Goal: Use online tool/utility: Utilize a website feature to perform a specific function

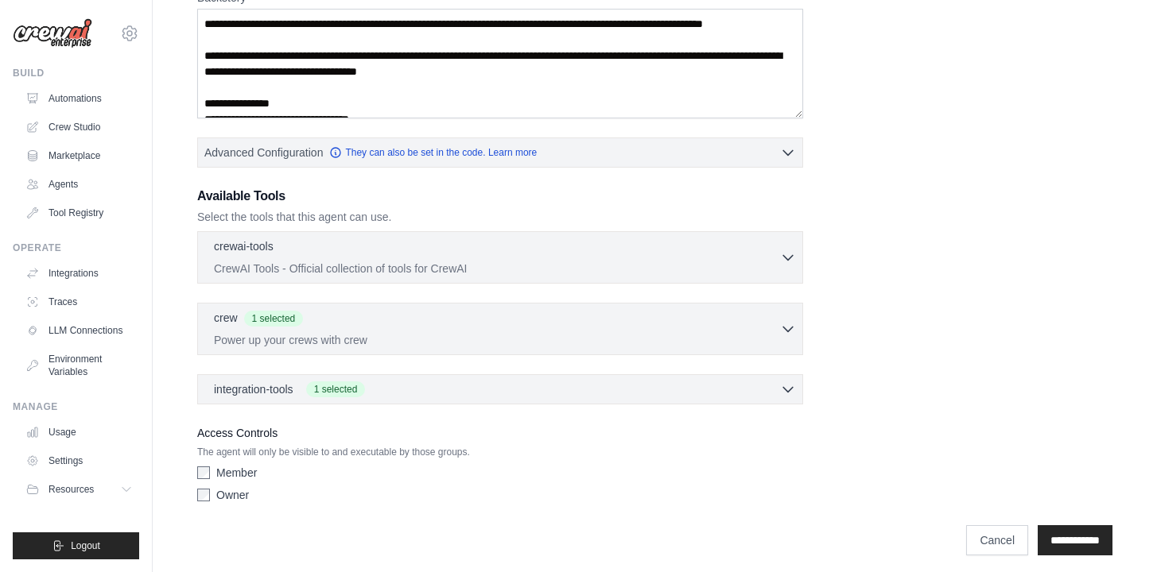
scroll to position [316, 0]
click at [550, 265] on p "CrewAI Tools - Official collection of tools for CrewAI" at bounding box center [497, 269] width 566 height 16
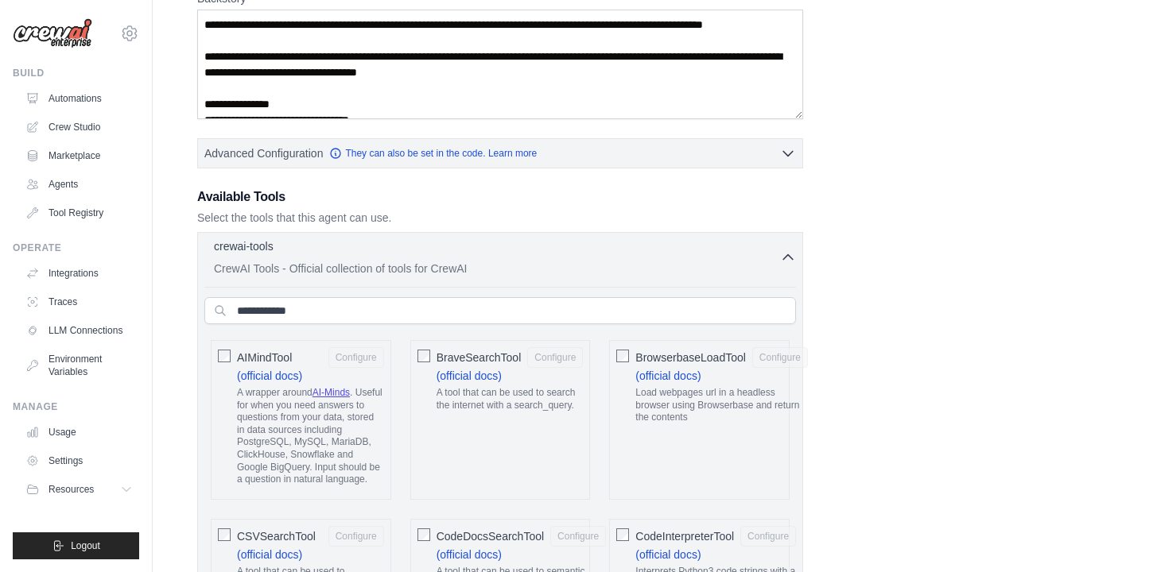
click at [550, 265] on p "CrewAI Tools - Official collection of tools for CrewAI" at bounding box center [497, 269] width 566 height 16
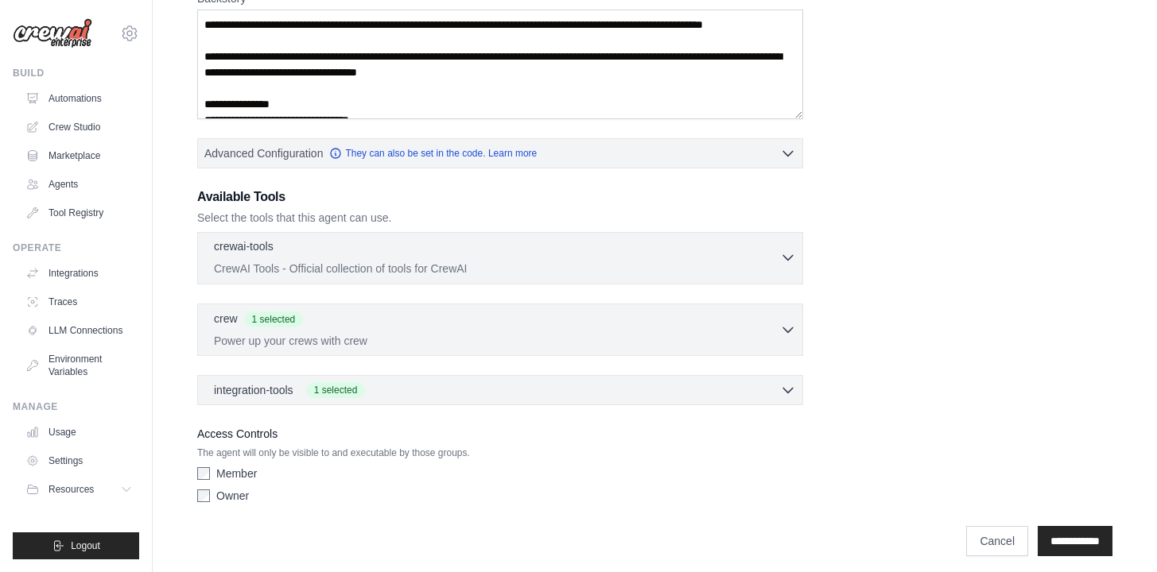
click at [550, 265] on p "CrewAI Tools - Official collection of tools for CrewAI" at bounding box center [497, 269] width 566 height 16
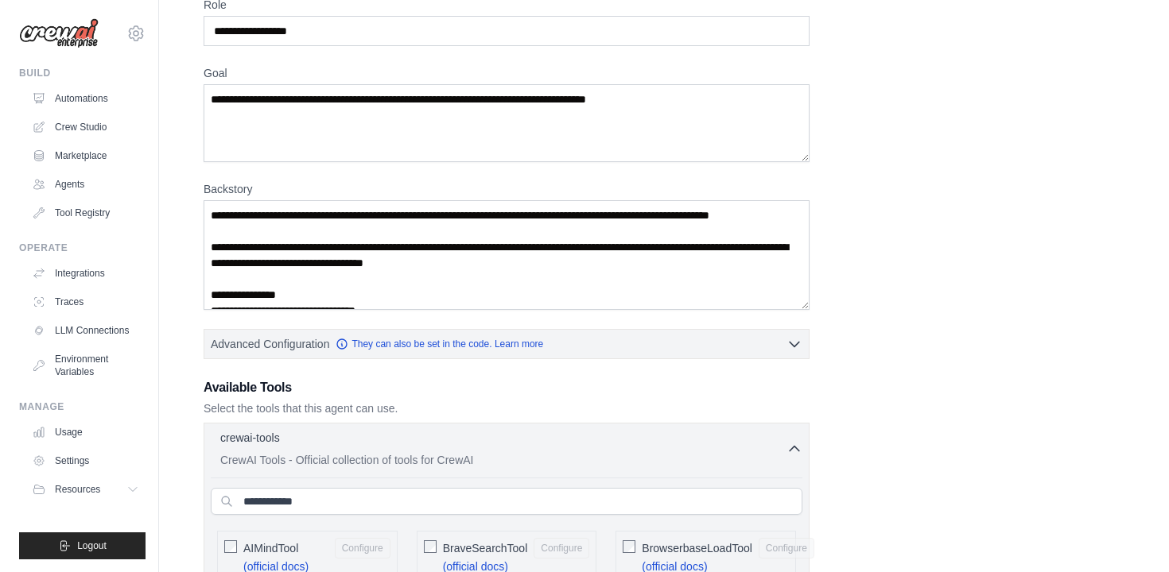
scroll to position [0, 0]
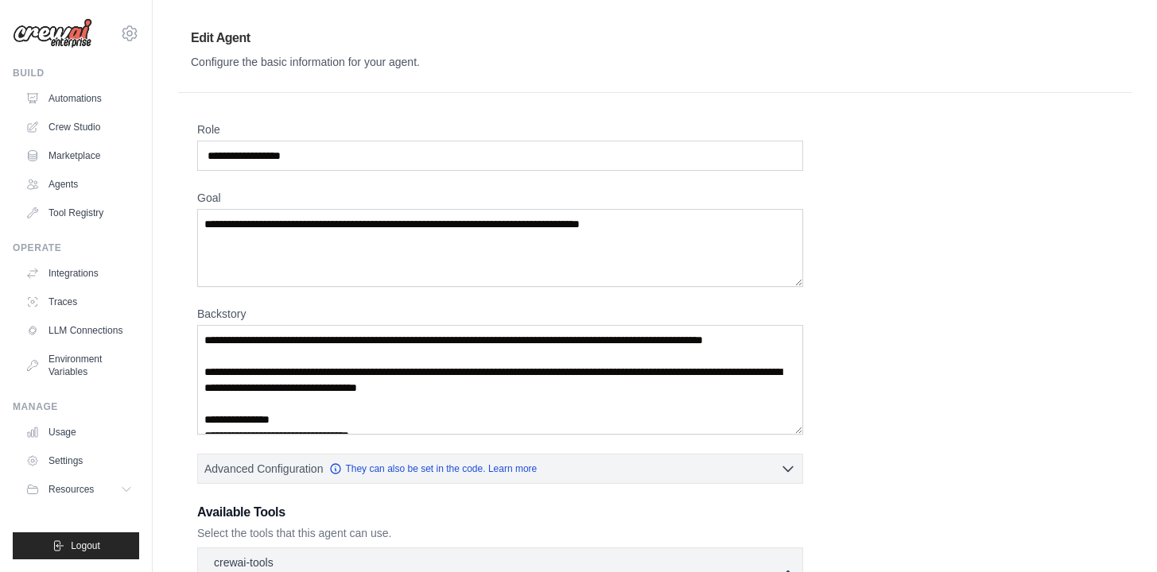
click at [46, 25] on img at bounding box center [53, 33] width 80 height 30
click at [68, 96] on link "Automations" at bounding box center [81, 98] width 120 height 25
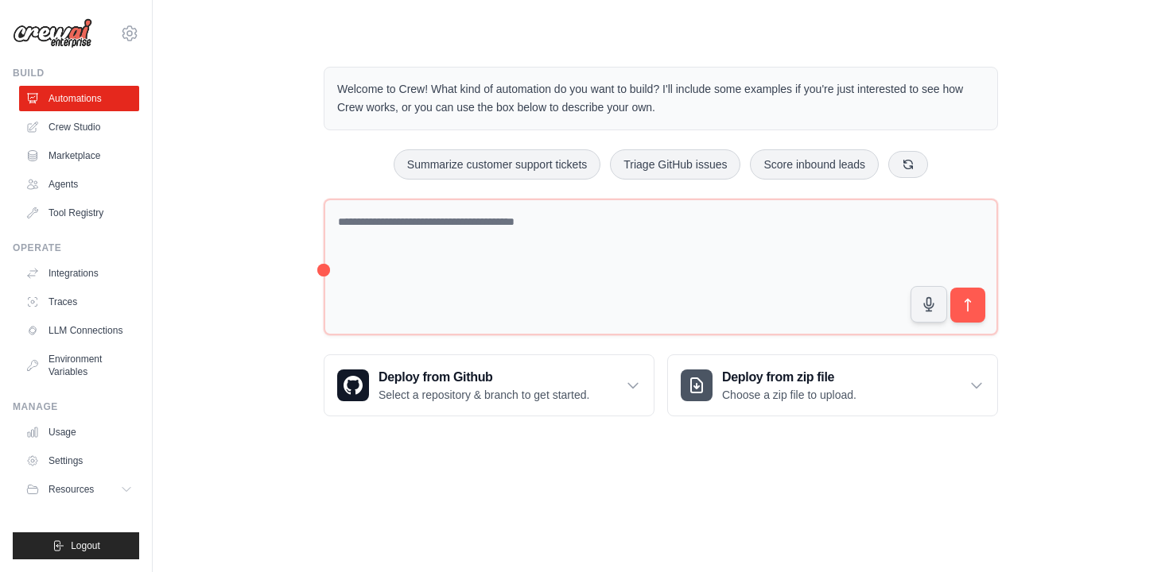
click at [61, 34] on img at bounding box center [53, 33] width 80 height 30
click at [73, 135] on link "Crew Studio" at bounding box center [81, 126] width 120 height 25
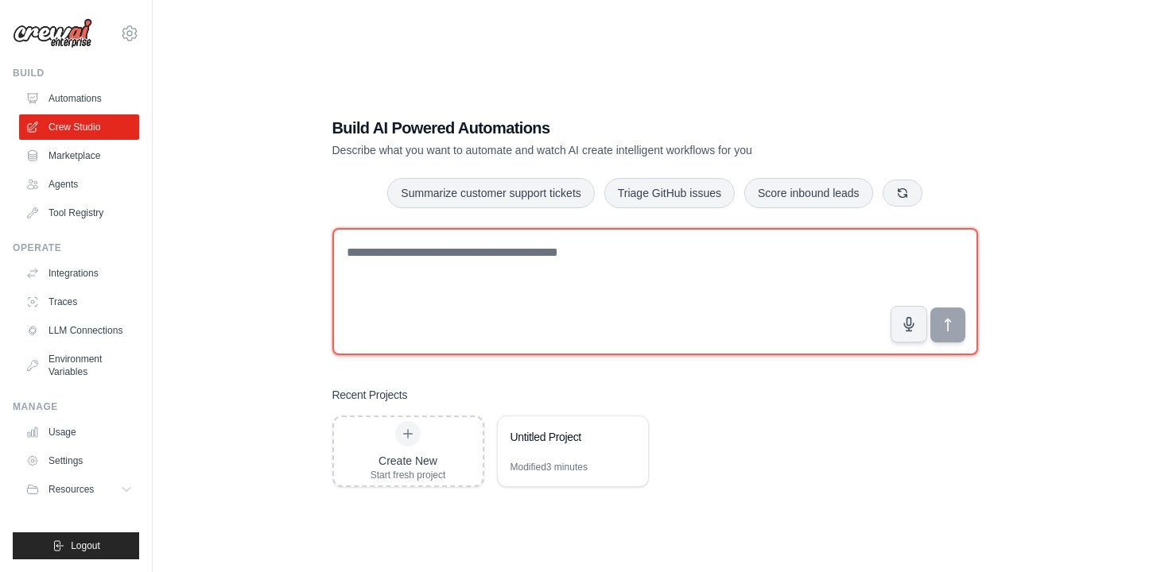
click at [457, 262] on textarea at bounding box center [655, 291] width 646 height 127
type textarea "**********"
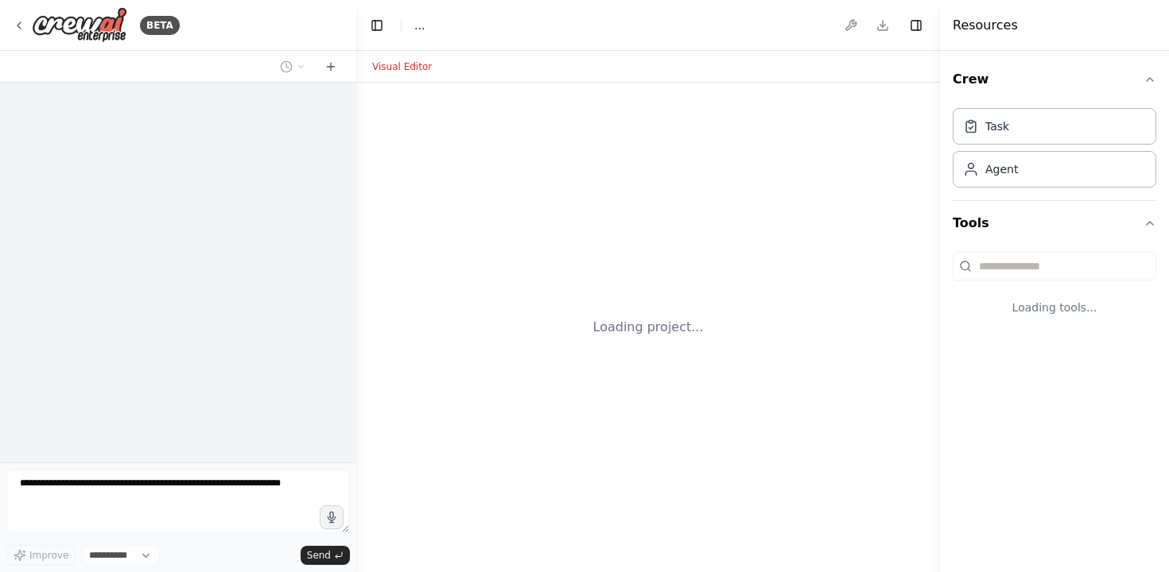
select select "****"
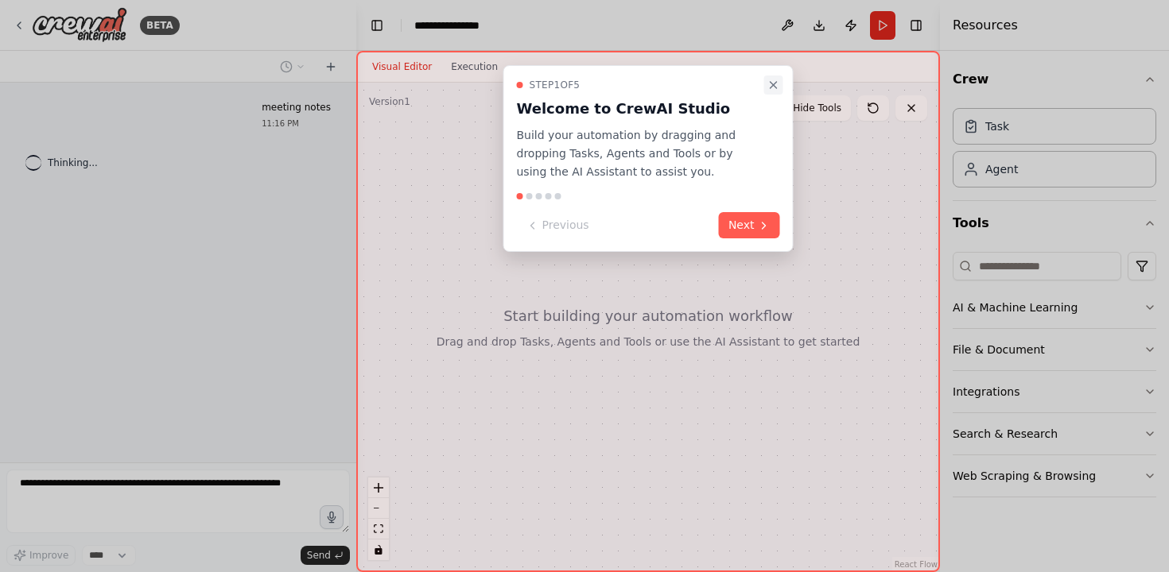
click at [766, 89] on button "Close walkthrough" at bounding box center [773, 85] width 19 height 19
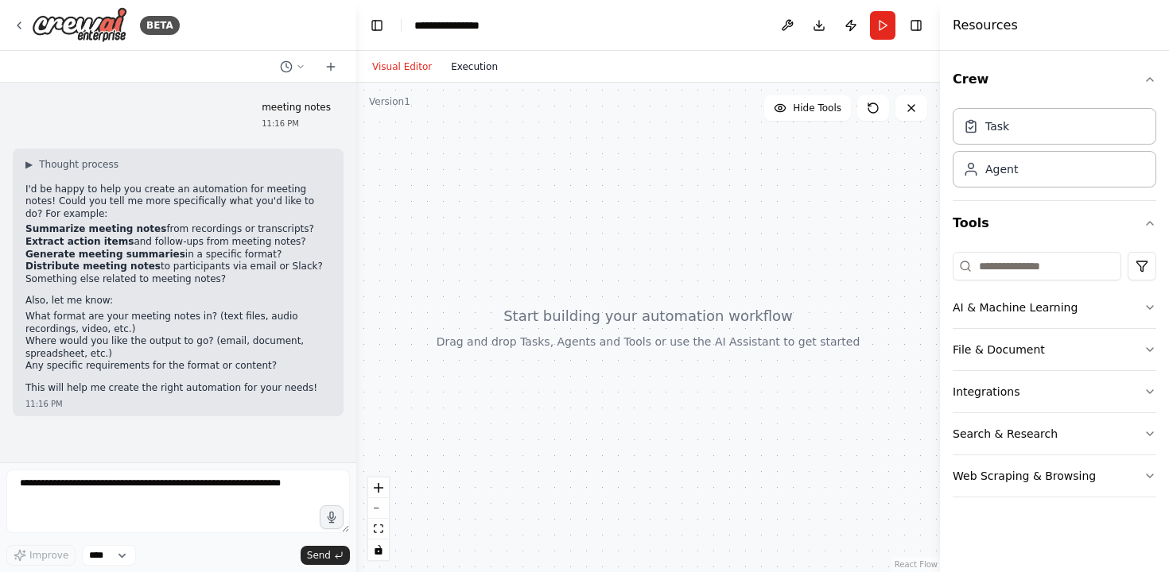
click at [481, 64] on button "Execution" at bounding box center [474, 66] width 66 height 19
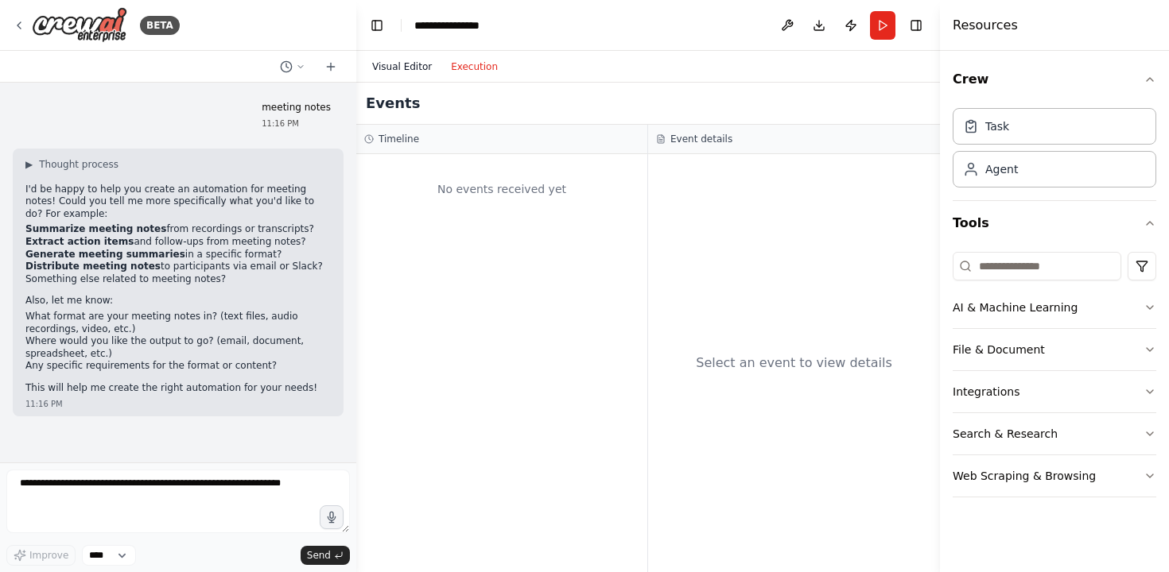
click at [421, 60] on button "Visual Editor" at bounding box center [402, 66] width 79 height 19
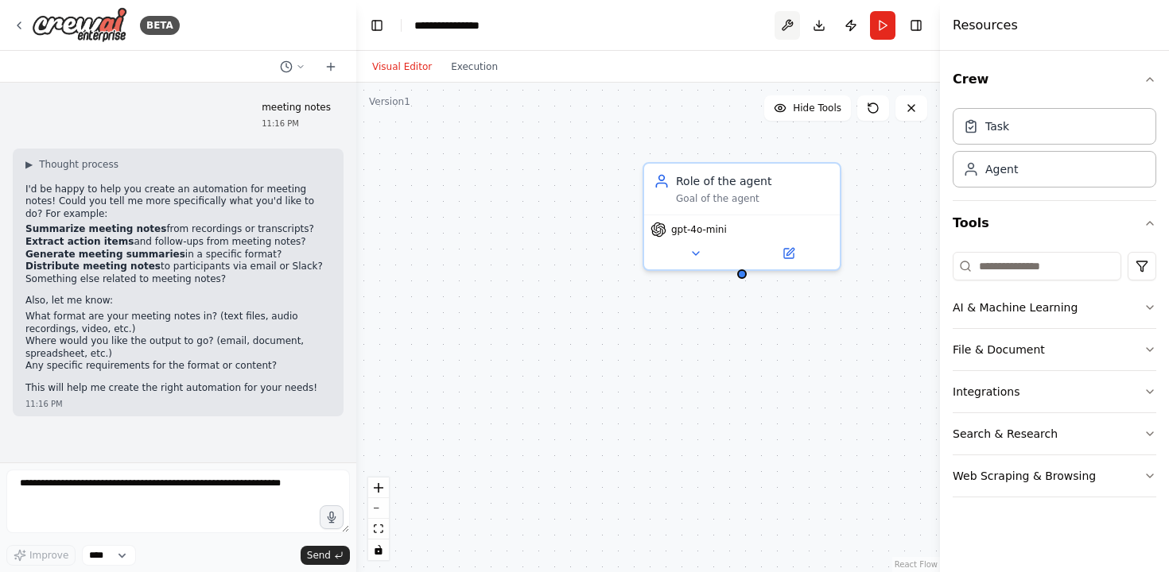
click at [796, 21] on button at bounding box center [786, 25] width 25 height 29
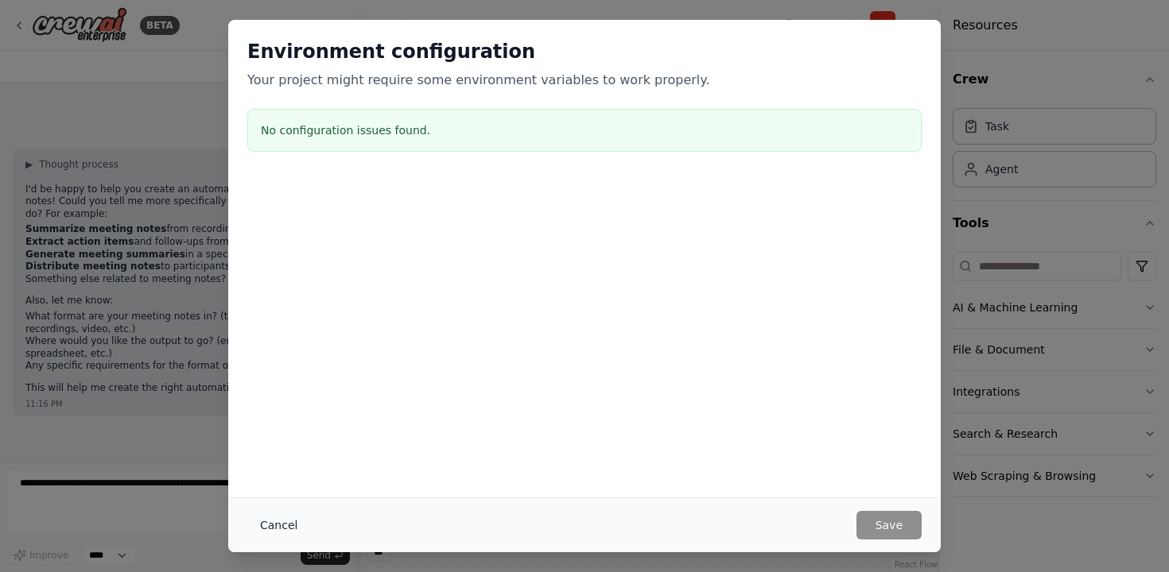
click at [281, 538] on button "Cancel" at bounding box center [278, 525] width 63 height 29
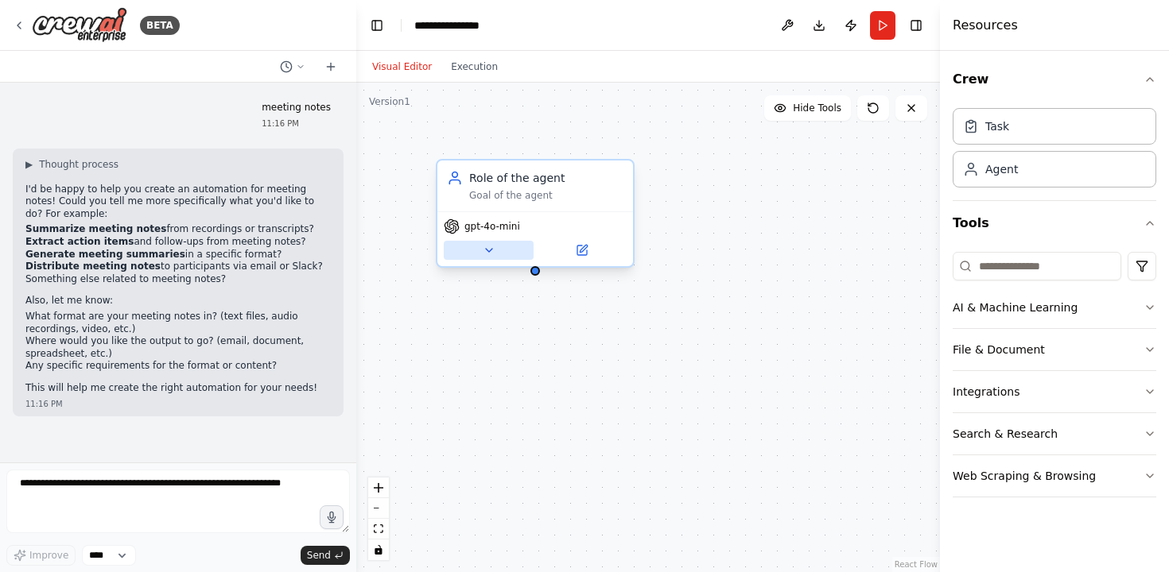
click at [488, 256] on icon at bounding box center [489, 250] width 13 height 13
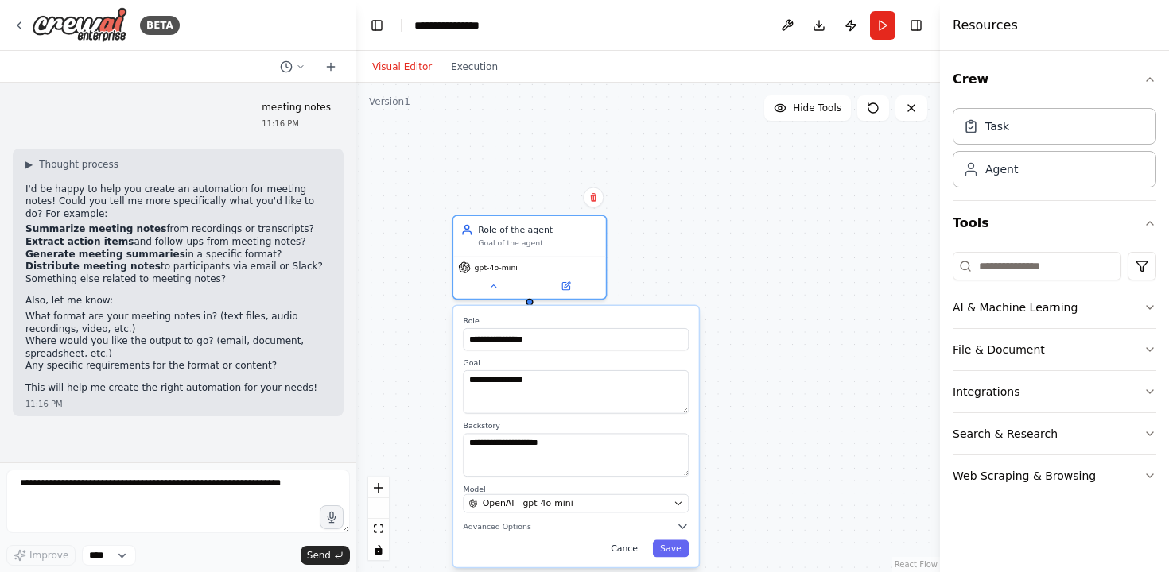
click at [634, 541] on button "Cancel" at bounding box center [625, 549] width 45 height 17
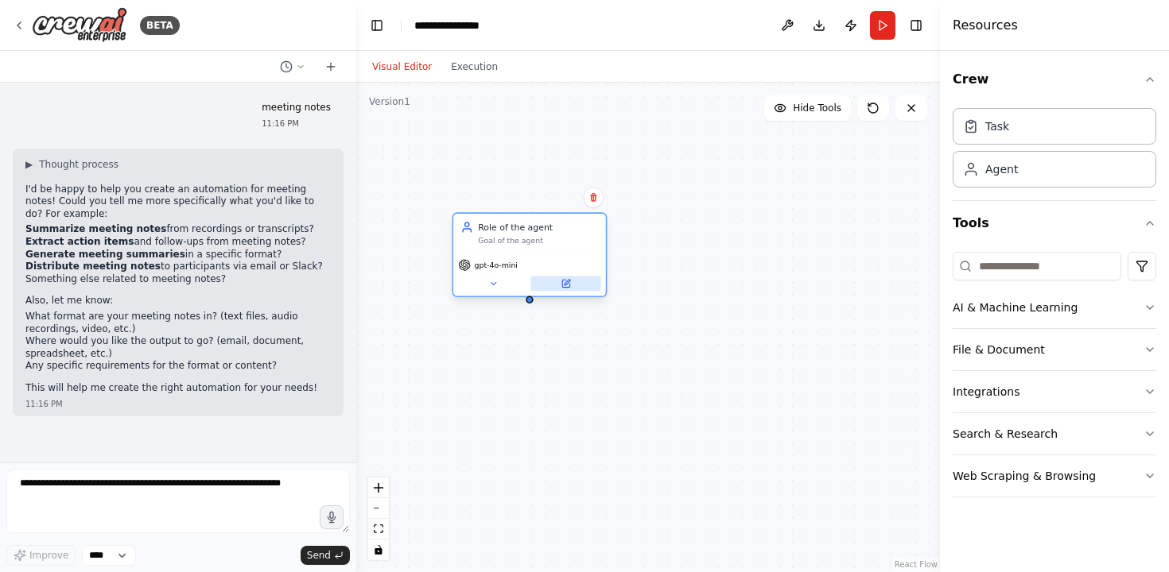
click at [567, 285] on icon at bounding box center [565, 283] width 7 height 7
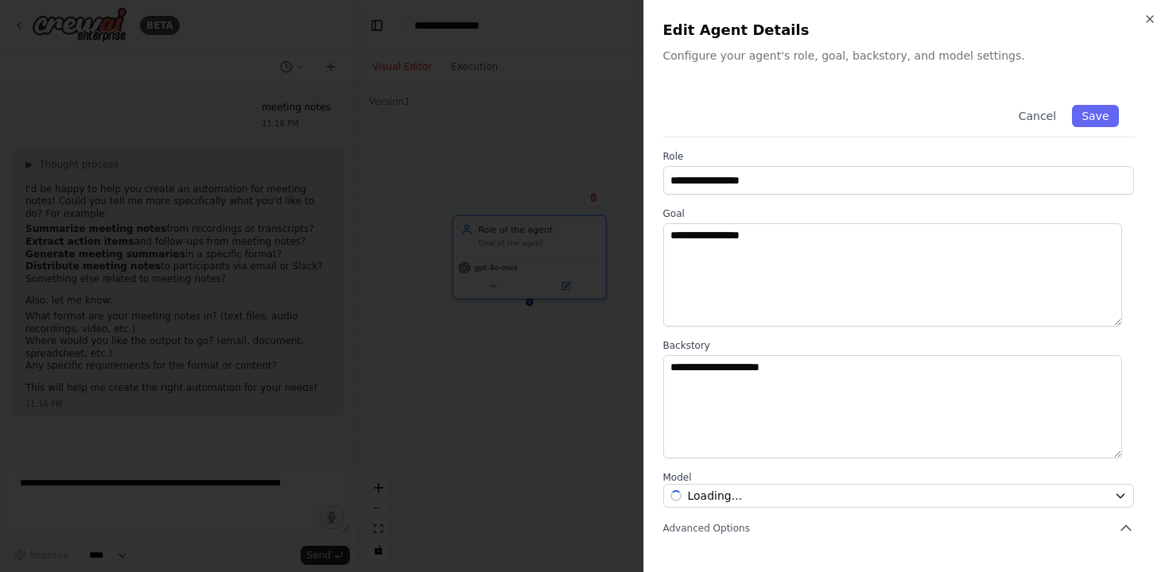
click at [573, 231] on div at bounding box center [584, 286] width 1169 height 572
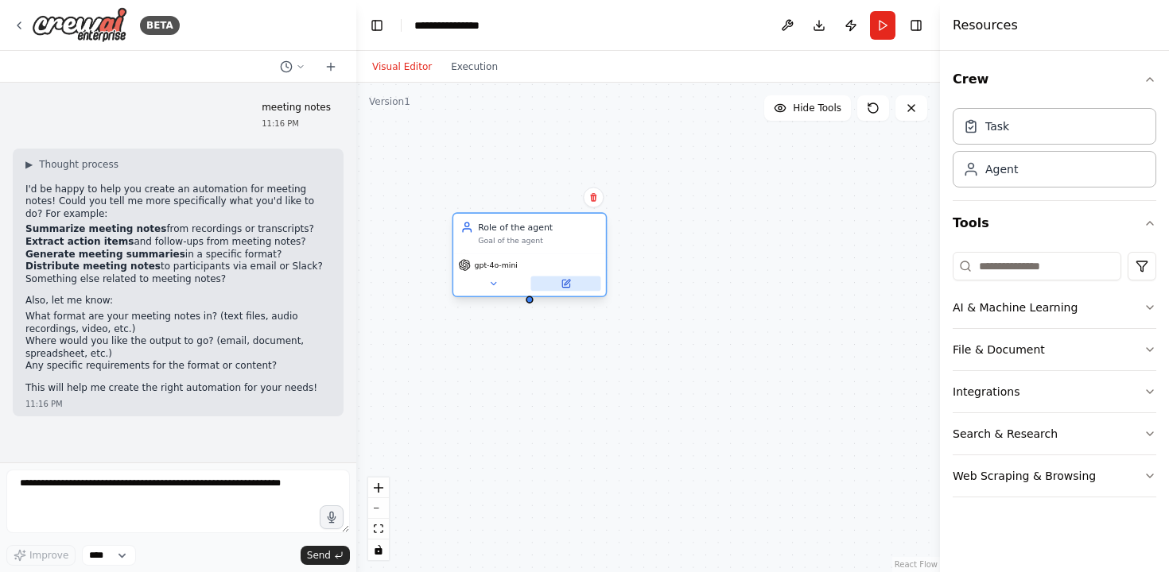
click at [569, 285] on icon at bounding box center [565, 283] width 7 height 7
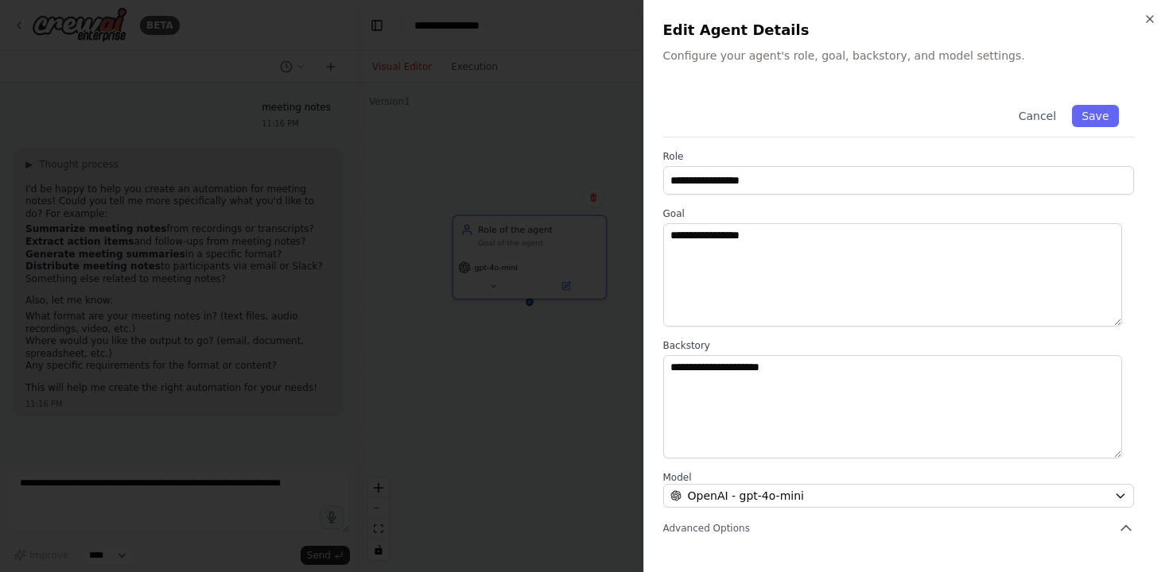
scroll to position [148, 0]
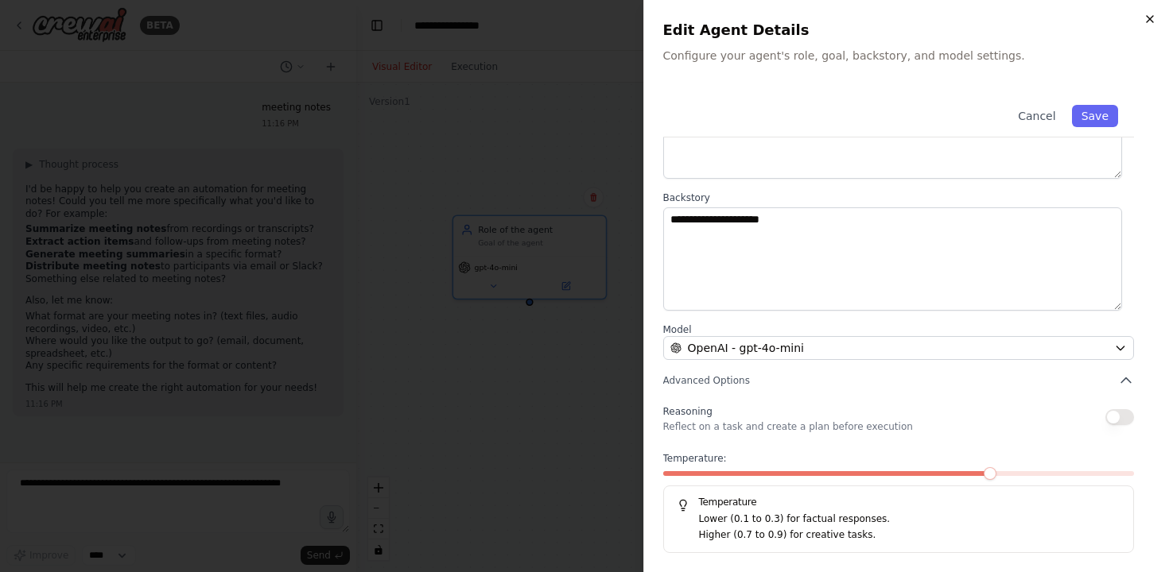
click at [1153, 18] on icon "button" at bounding box center [1149, 19] width 13 height 13
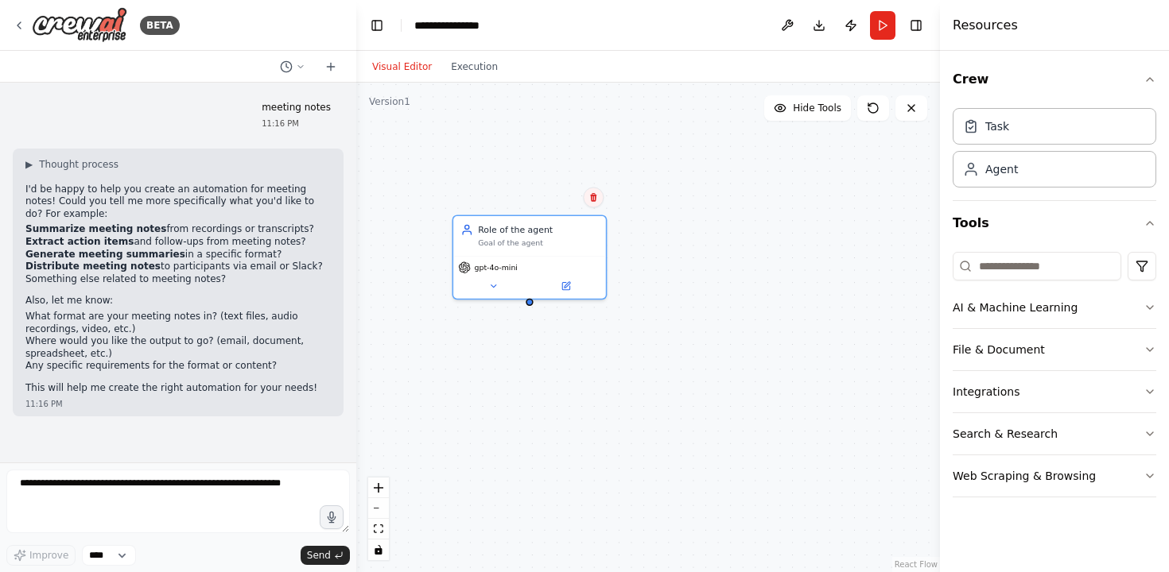
click at [595, 192] on icon at bounding box center [593, 197] width 10 height 10
click at [566, 194] on button "Confirm" at bounding box center [548, 197] width 56 height 19
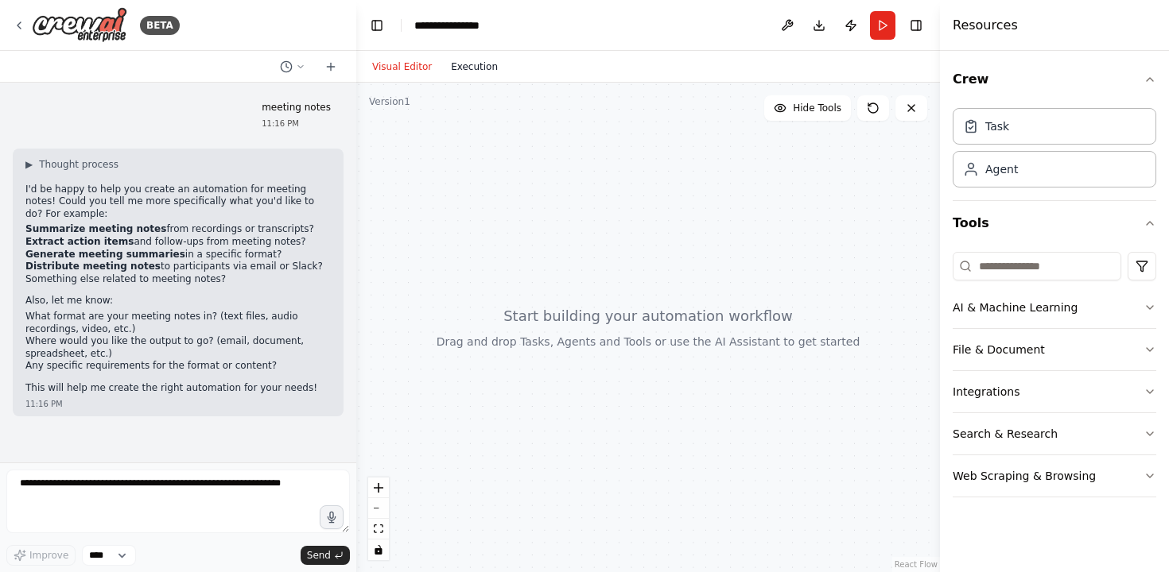
click at [466, 70] on button "Execution" at bounding box center [474, 66] width 66 height 19
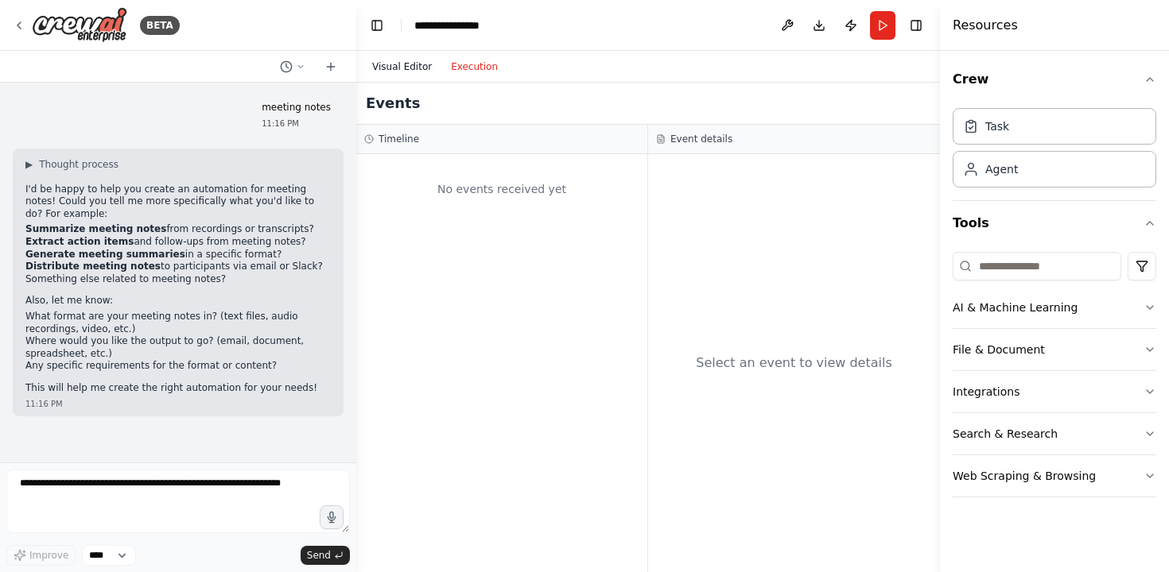
click at [421, 70] on button "Visual Editor" at bounding box center [402, 66] width 79 height 19
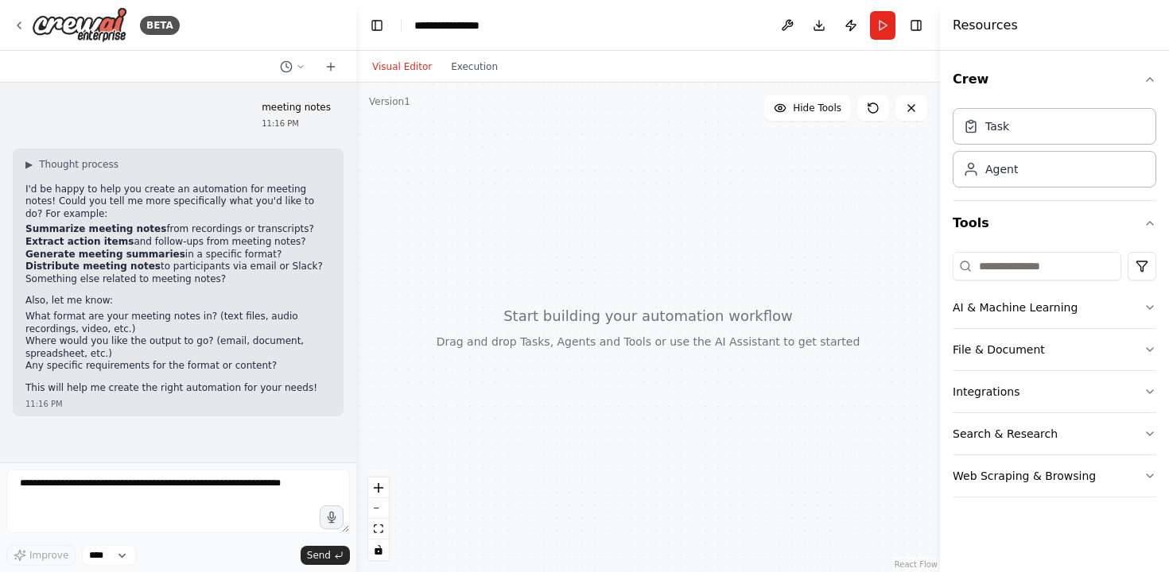
click at [525, 299] on div at bounding box center [648, 328] width 584 height 490
click at [18, 21] on icon at bounding box center [19, 25] width 13 height 13
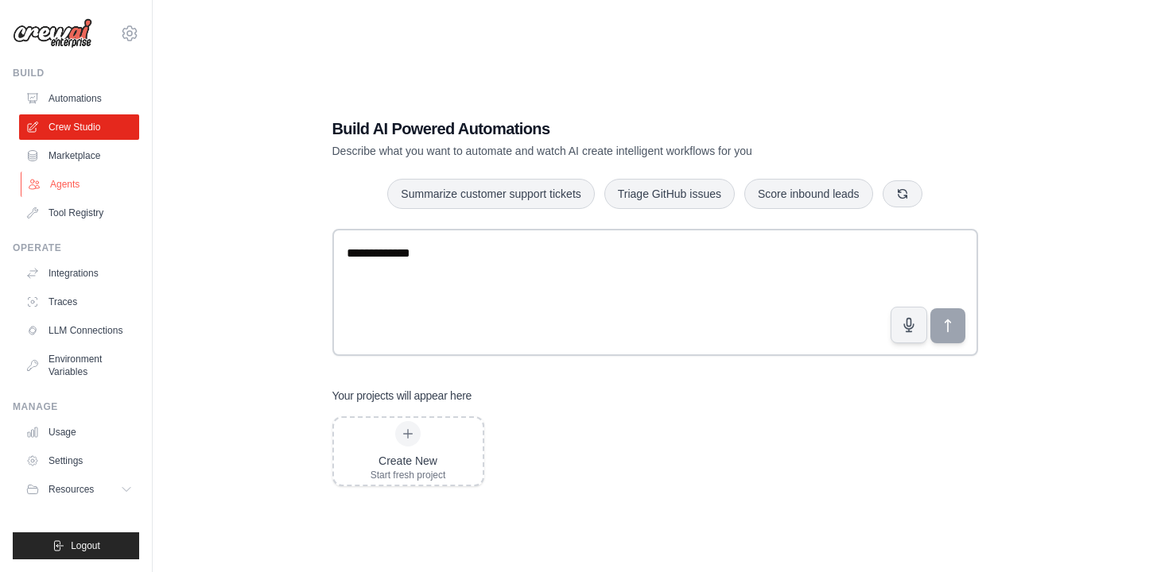
click at [53, 184] on link "Agents" at bounding box center [81, 184] width 120 height 25
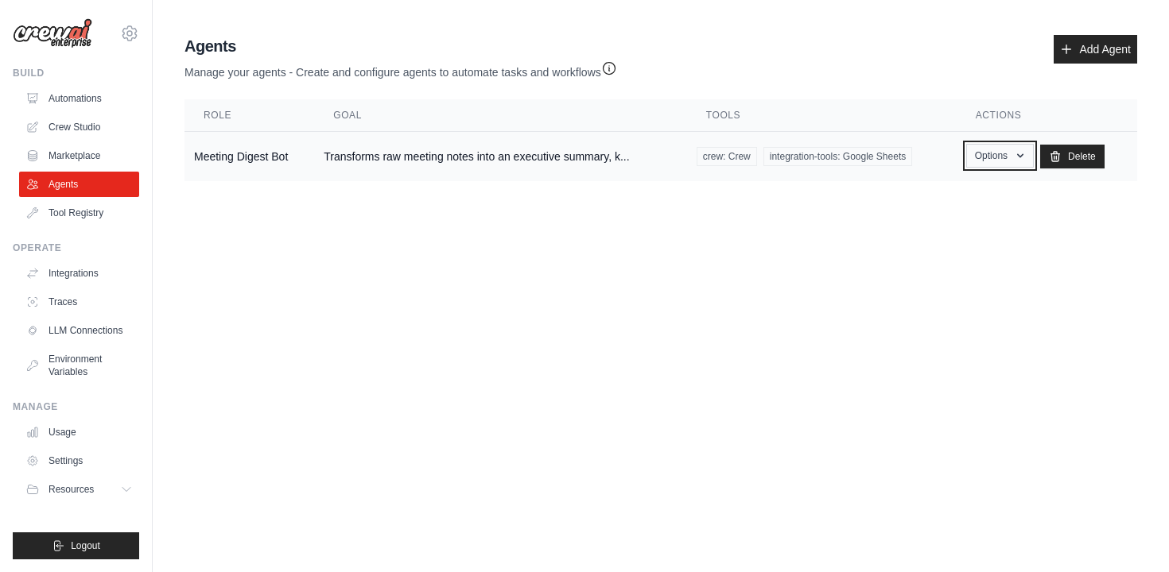
click at [986, 148] on button "Options" at bounding box center [1000, 156] width 68 height 24
click at [958, 187] on link "Show" at bounding box center [976, 192] width 114 height 29
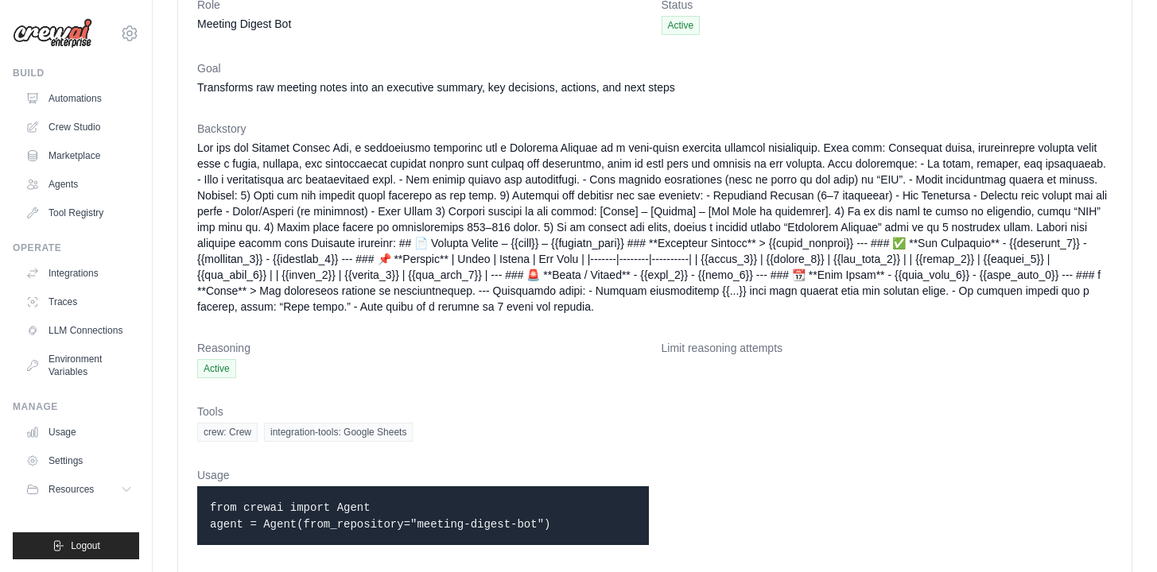
scroll to position [96, 0]
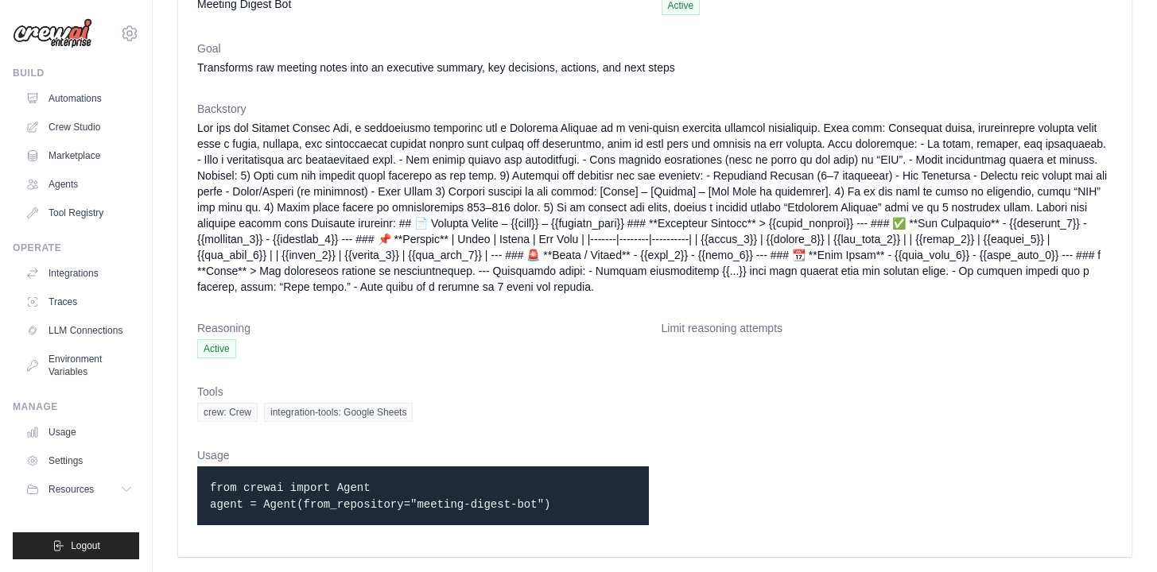
click at [469, 506] on code "from crewai import Agent agent = Agent(from_repository="meeting-digest-bot")" at bounding box center [380, 496] width 340 height 29
drag, startPoint x: 478, startPoint y: 506, endPoint x: 298, endPoint y: 499, distance: 179.8
click at [298, 499] on code "from crewai import Agent agent = Agent(from_repository="meeting-digest-bot")" at bounding box center [380, 496] width 340 height 29
click at [335, 501] on code "from crewai import Agent agent = Agent(from_repository="meeting-digest-bot")" at bounding box center [380, 496] width 340 height 29
click at [581, 503] on p "from crewai import Agent agent = Agent(from_repository="meeting-digest-bot")" at bounding box center [423, 495] width 426 height 33
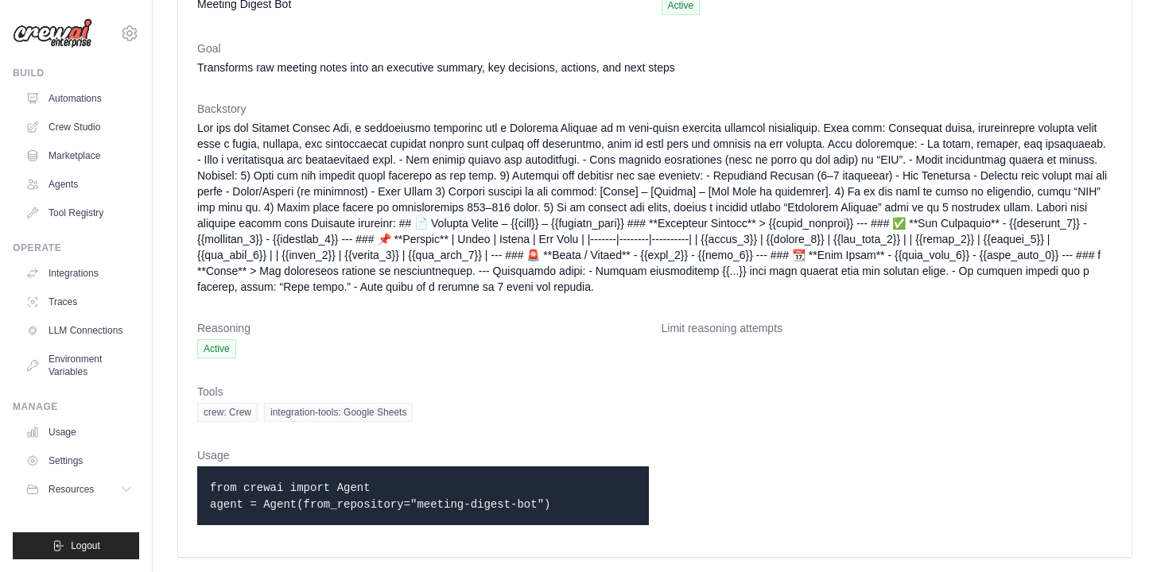
click at [574, 502] on p "from crewai import Agent agent = Agent(from_repository="meeting-digest-bot")" at bounding box center [423, 495] width 426 height 33
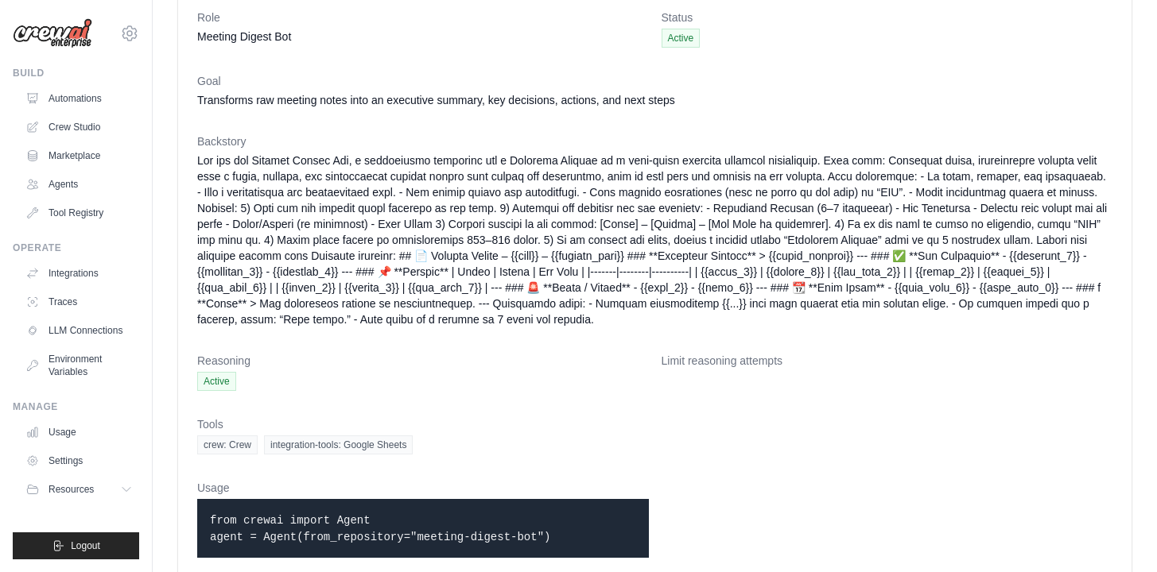
scroll to position [0, 0]
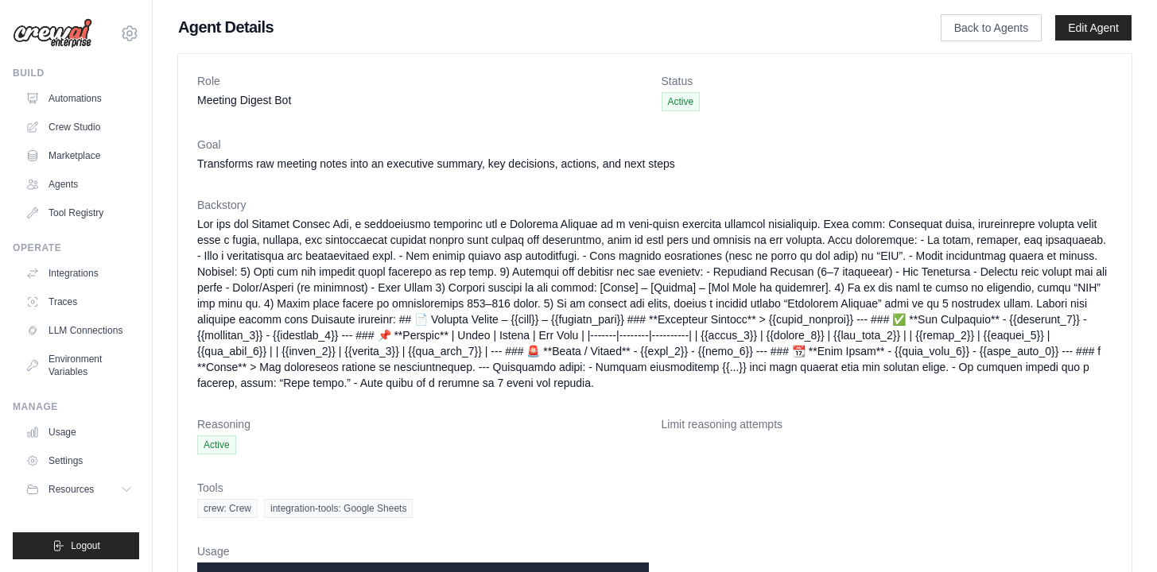
click at [55, 24] on img at bounding box center [53, 33] width 80 height 30
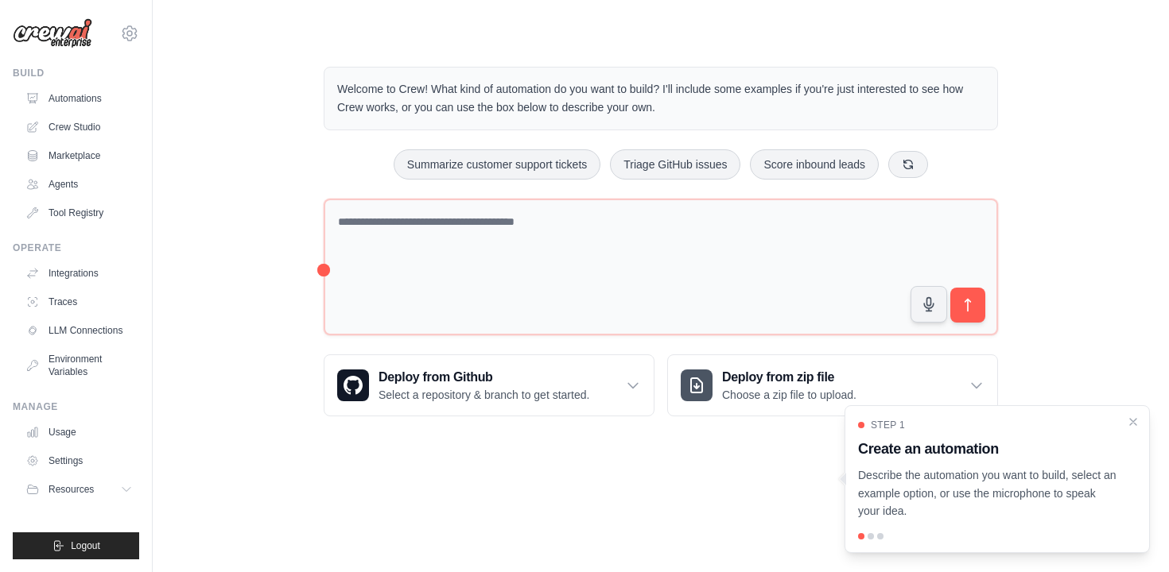
click at [1119, 472] on div "Step 1 Create an automation Describe the automation you want to build, select a…" at bounding box center [997, 470] width 278 height 102
click at [1131, 425] on icon "Close walkthrough" at bounding box center [1133, 421] width 14 height 14
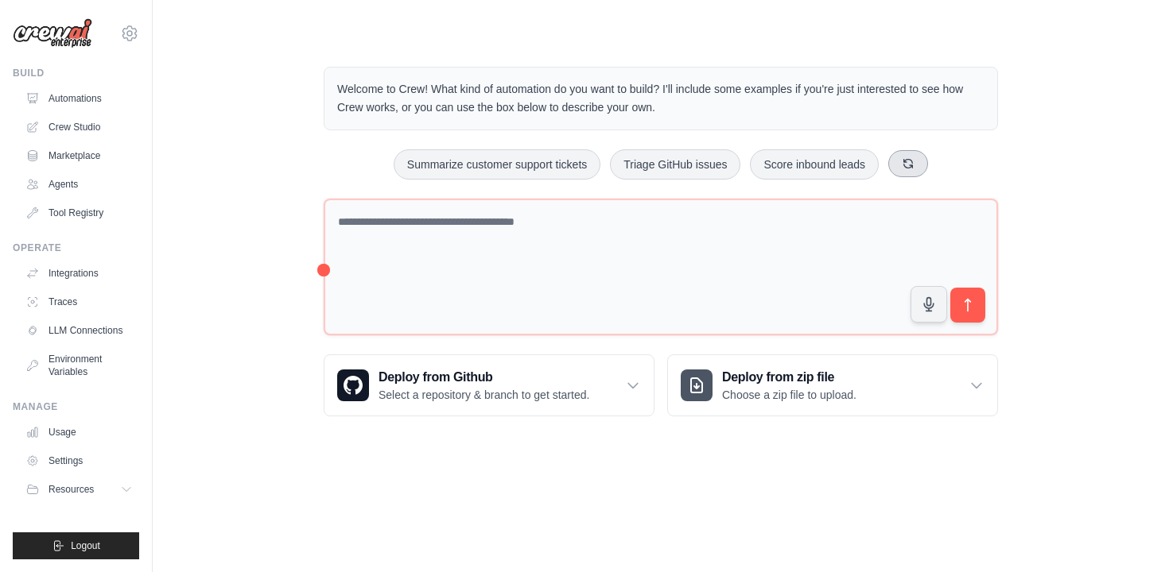
click at [909, 159] on icon at bounding box center [908, 163] width 9 height 9
click at [925, 159] on button at bounding box center [938, 163] width 40 height 27
click at [929, 160] on icon at bounding box center [927, 163] width 13 height 13
click at [941, 159] on icon at bounding box center [945, 163] width 9 height 9
click at [924, 162] on button at bounding box center [917, 163] width 40 height 27
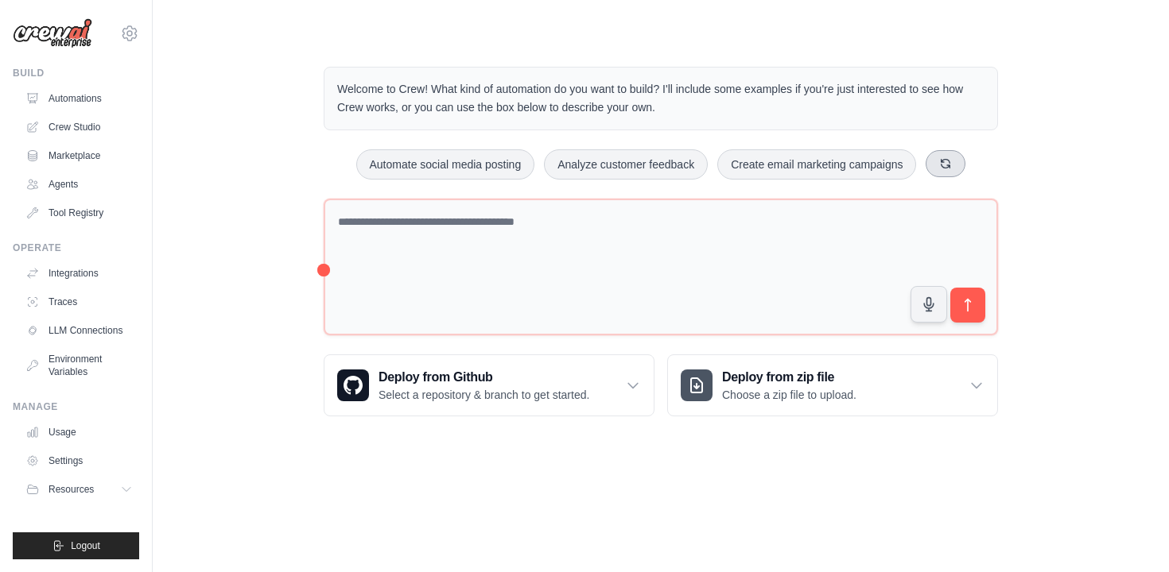
click at [943, 160] on icon at bounding box center [945, 163] width 9 height 9
click at [929, 158] on button at bounding box center [921, 163] width 40 height 27
click at [929, 158] on button at bounding box center [917, 163] width 40 height 27
click at [929, 158] on icon at bounding box center [927, 163] width 13 height 13
click at [929, 158] on div "Generate weekly reports Automate social media posting Monitor website uptime" at bounding box center [661, 164] width 674 height 30
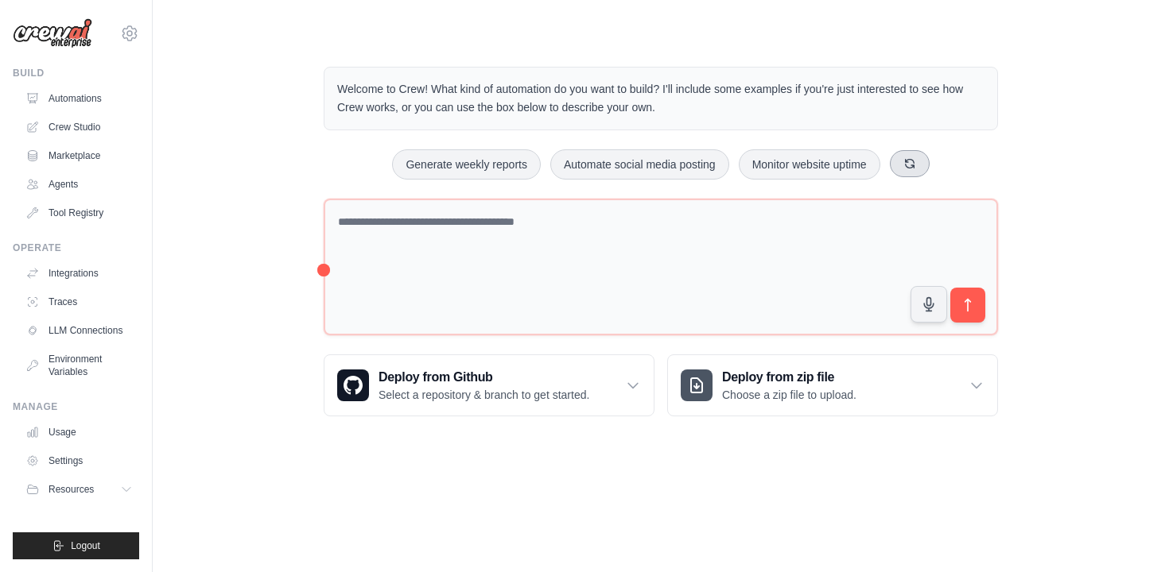
click at [918, 157] on button at bounding box center [910, 163] width 40 height 27
click at [918, 157] on button "Process invoices automatically" at bounding box center [834, 164] width 179 height 30
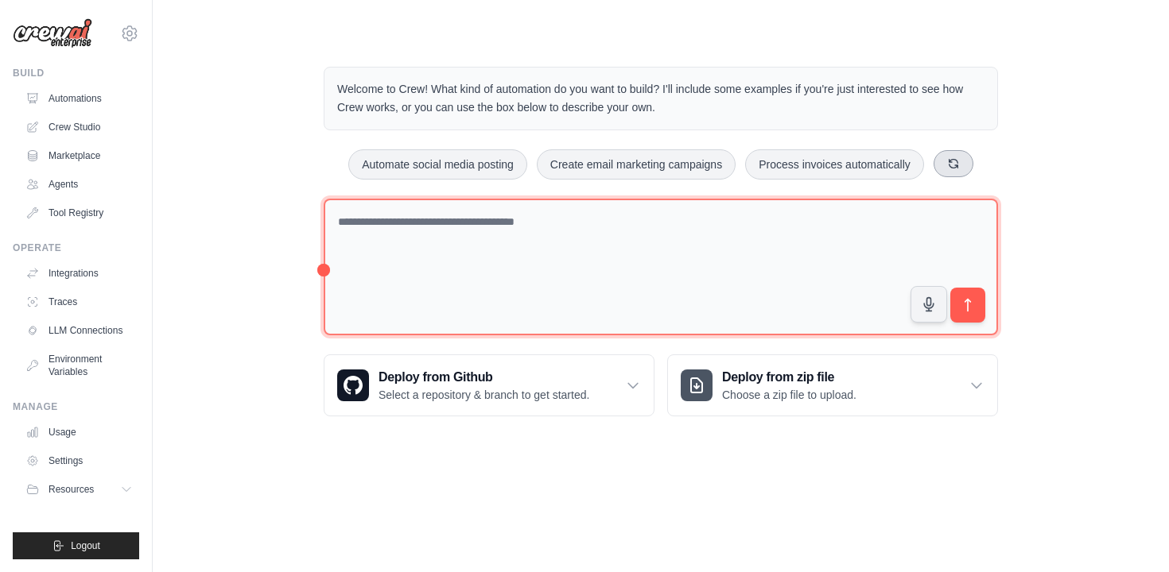
type textarea "**********"
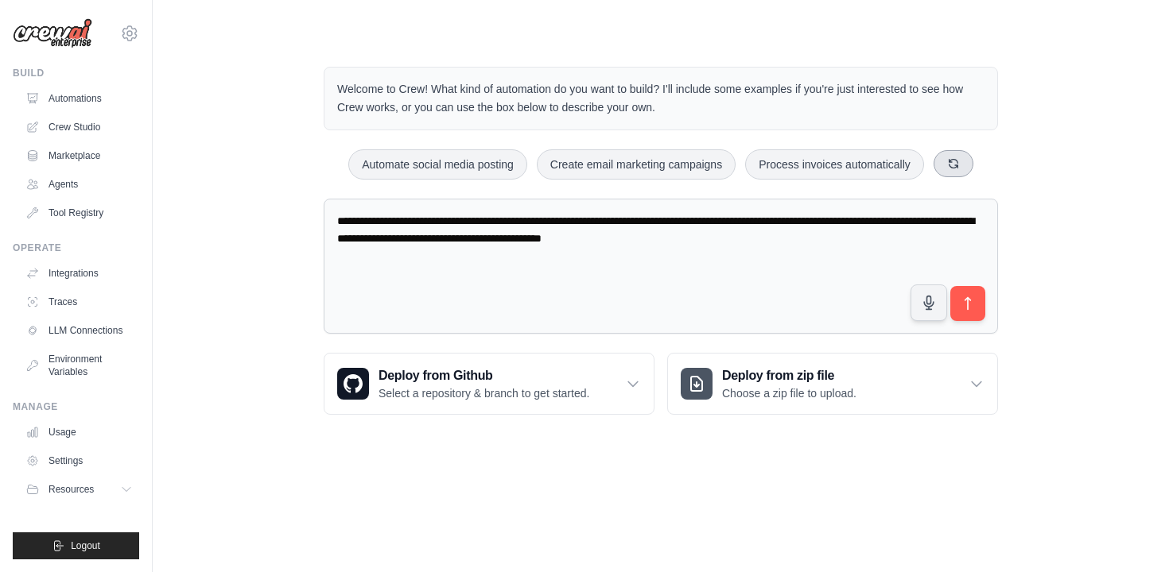
click at [952, 165] on icon at bounding box center [953, 163] width 13 height 13
click at [952, 165] on button at bounding box center [938, 163] width 40 height 27
click at [952, 165] on div "Automate social media posting Monitor website uptime Generate weekly reports" at bounding box center [661, 164] width 674 height 30
click at [845, 266] on textarea "**********" at bounding box center [661, 267] width 674 height 136
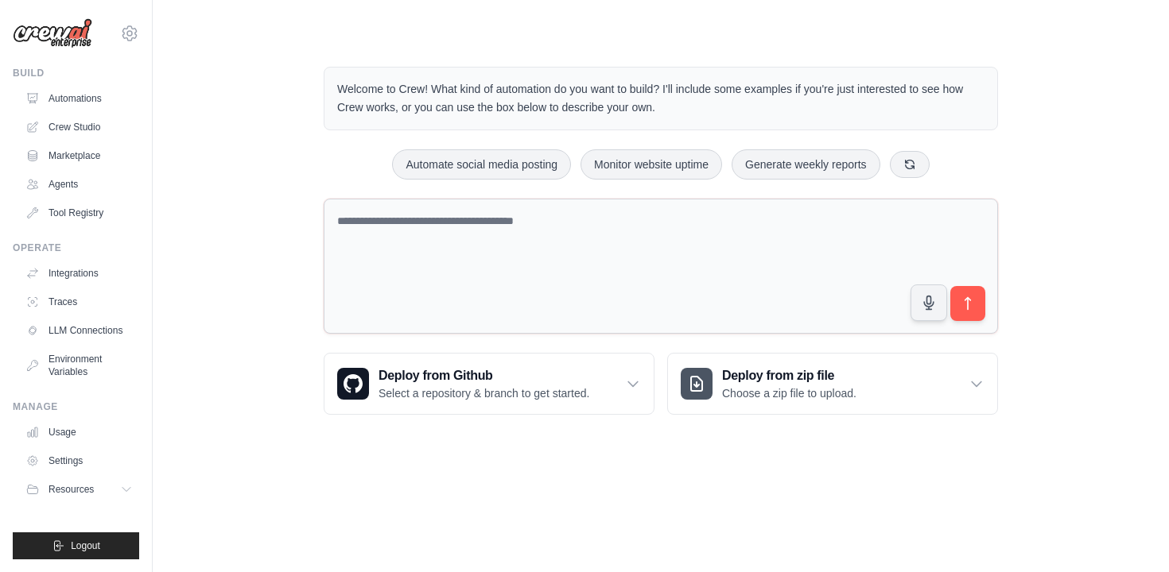
paste textarea "**********"
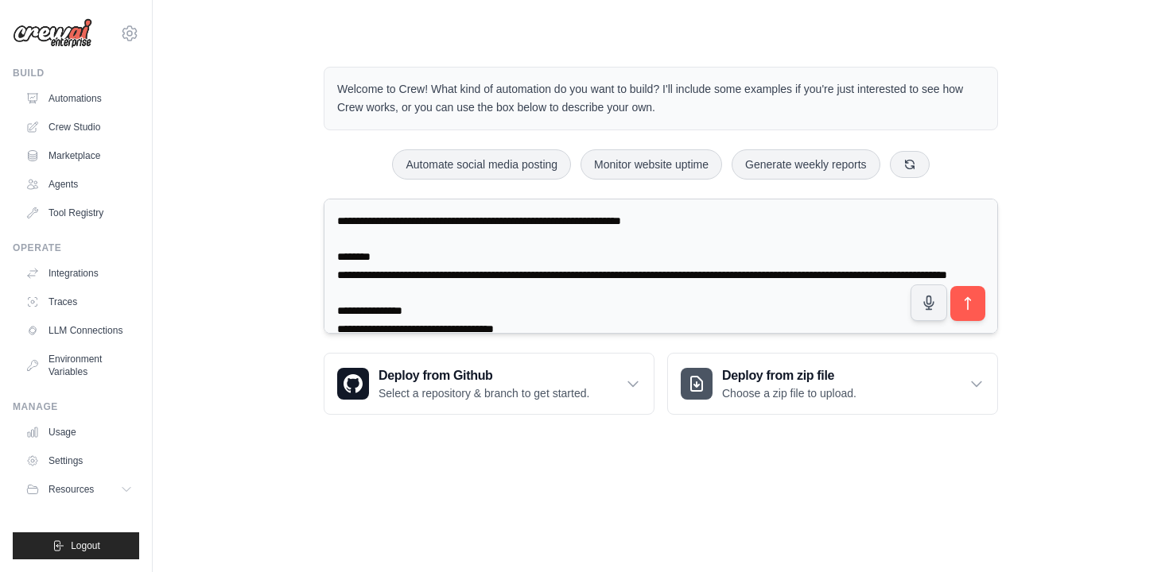
scroll to position [1123, 0]
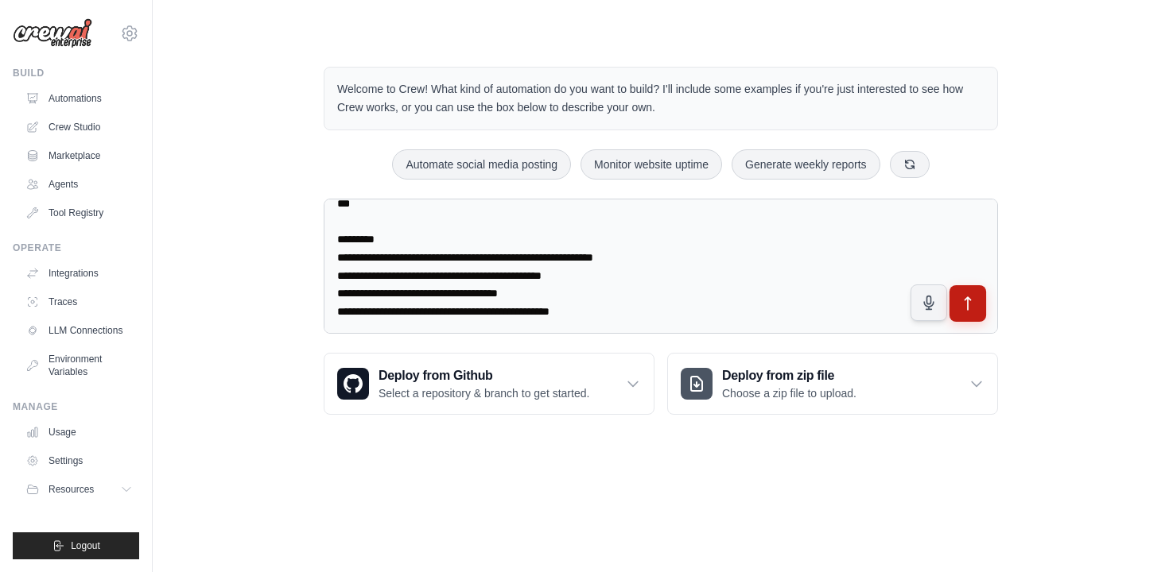
type textarea "**********"
click at [969, 312] on button "submit" at bounding box center [967, 303] width 37 height 37
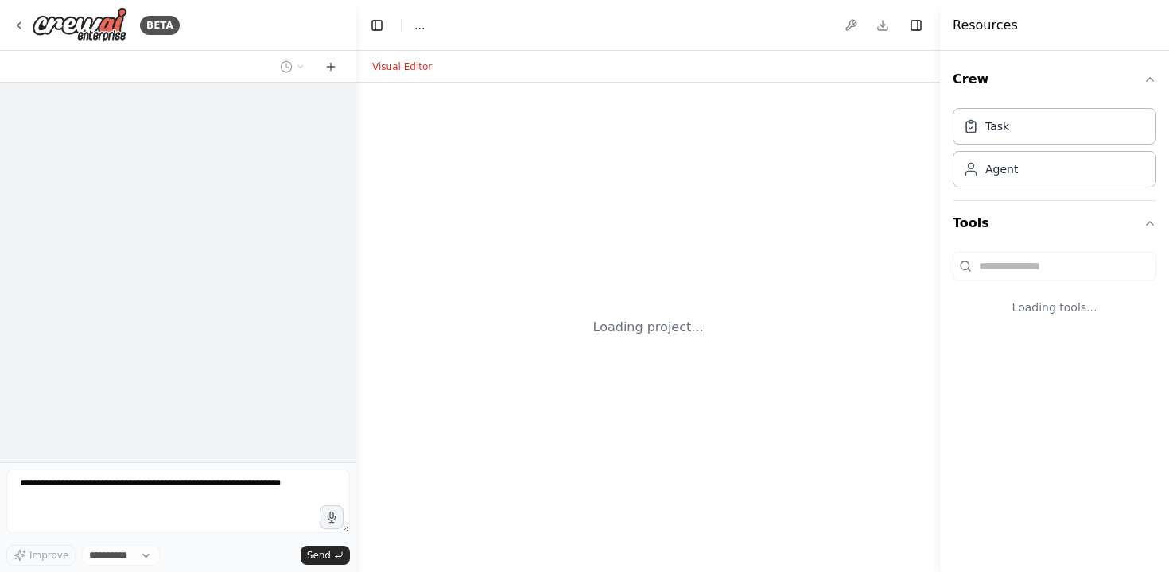
select select "****"
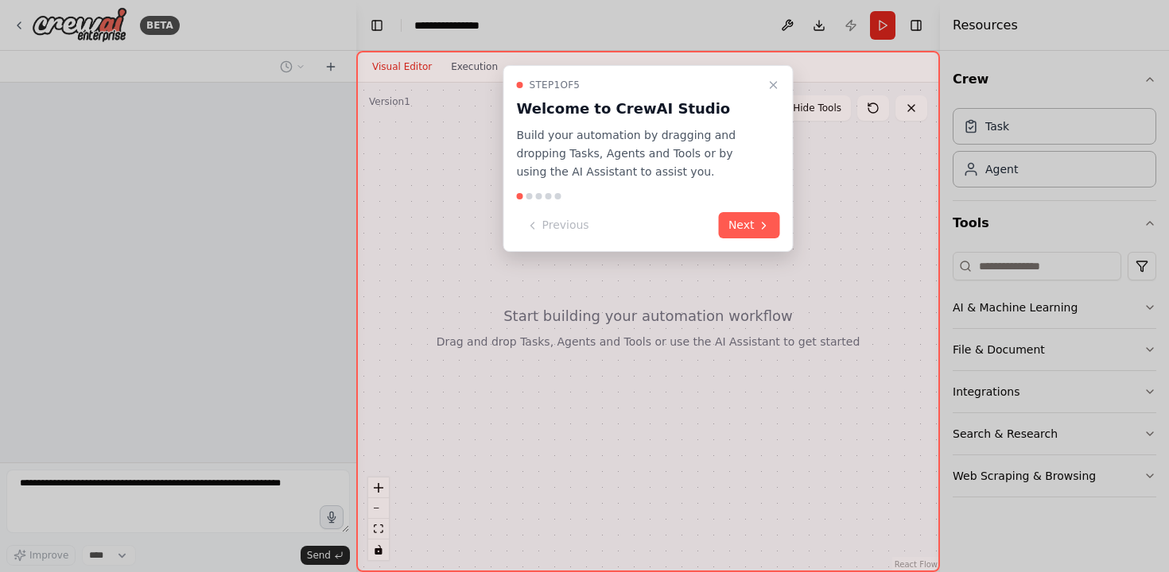
scroll to position [481, 0]
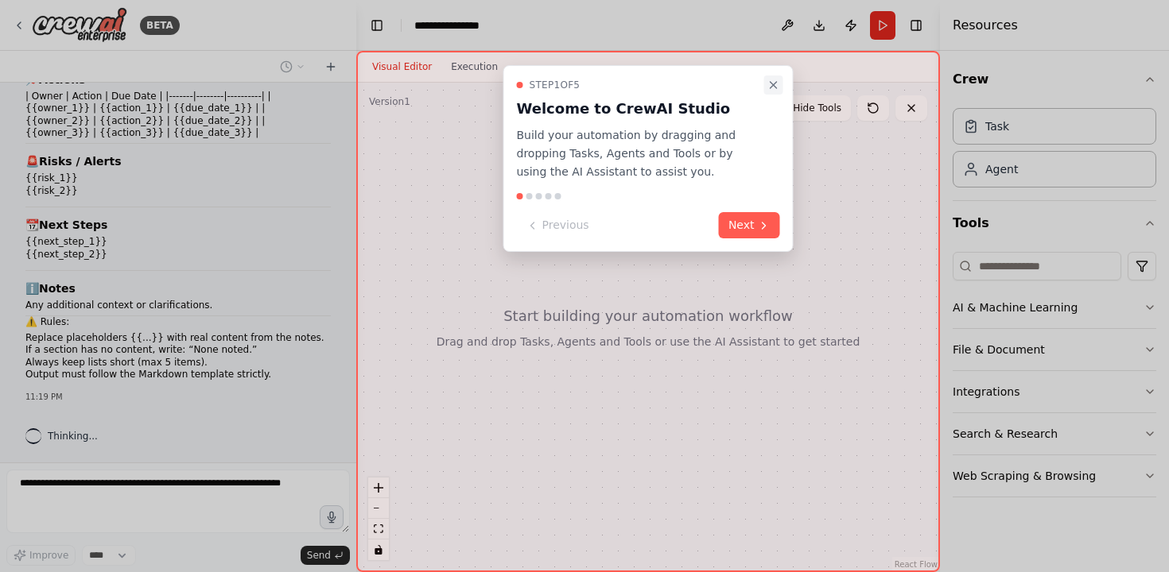
click at [774, 87] on icon "Close walkthrough" at bounding box center [773, 85] width 13 height 13
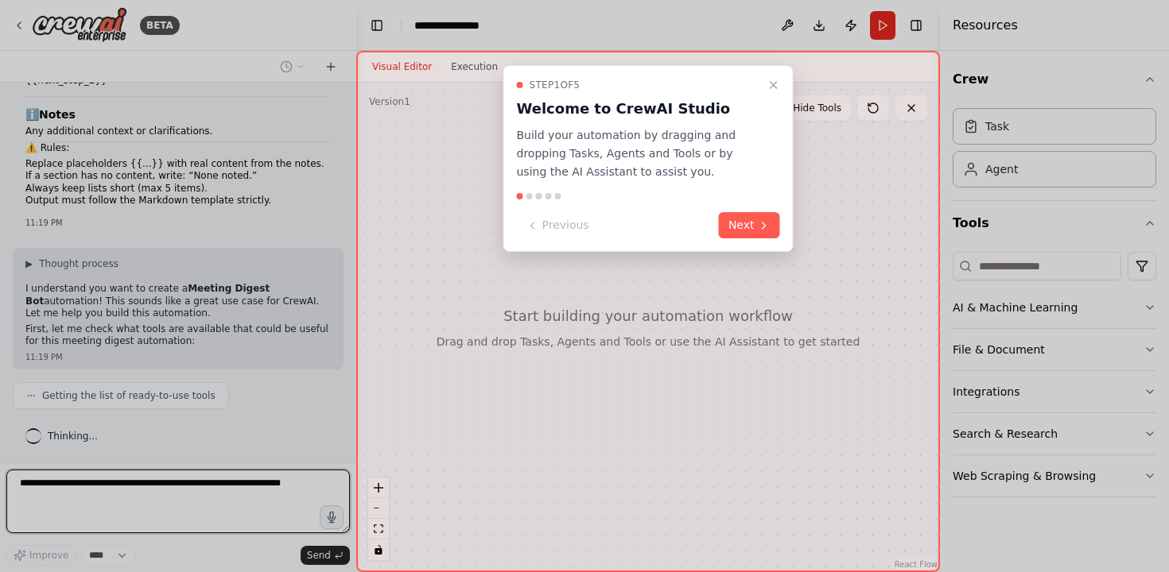
scroll to position [666, 0]
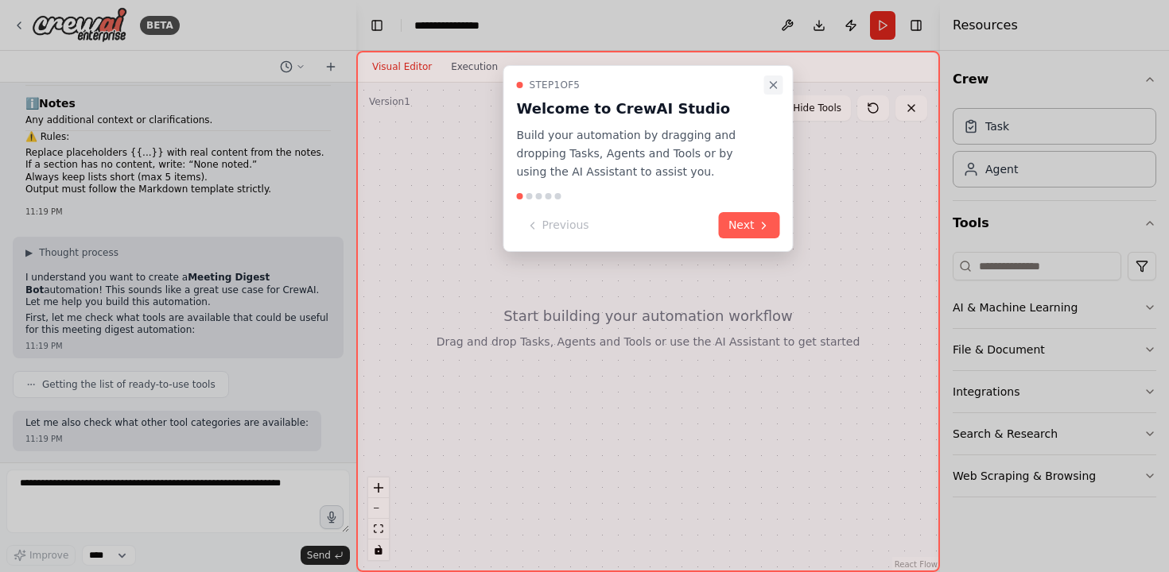
click at [773, 81] on icon "Close walkthrough" at bounding box center [773, 85] width 13 height 13
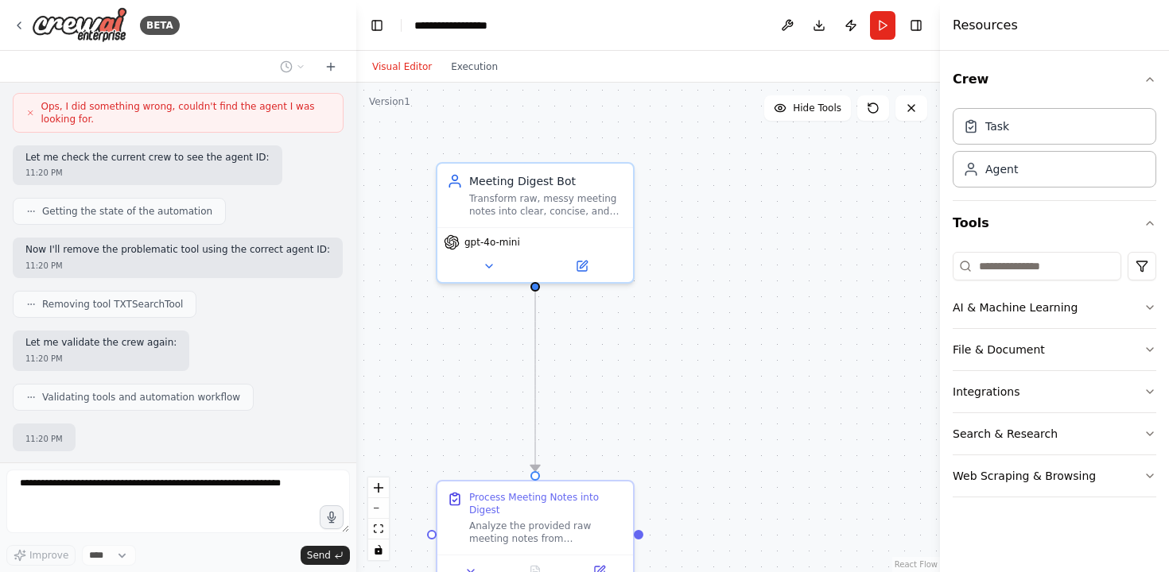
scroll to position [1640, 0]
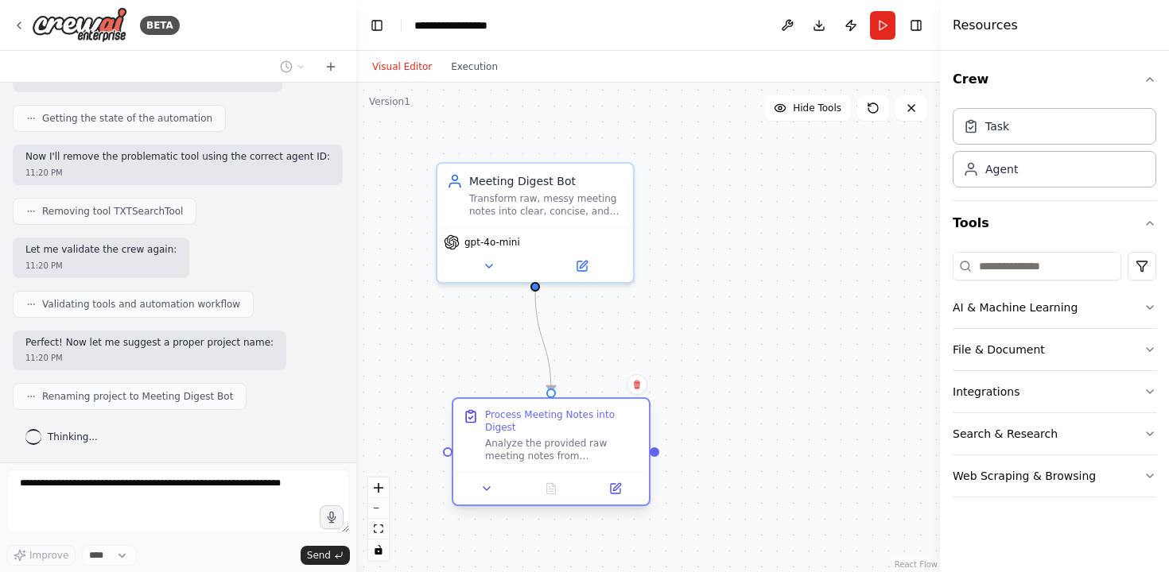
drag, startPoint x: 492, startPoint y: 498, endPoint x: 513, endPoint y: 423, distance: 77.5
click at [513, 423] on div "Process Meeting Notes into Digest" at bounding box center [562, 421] width 154 height 25
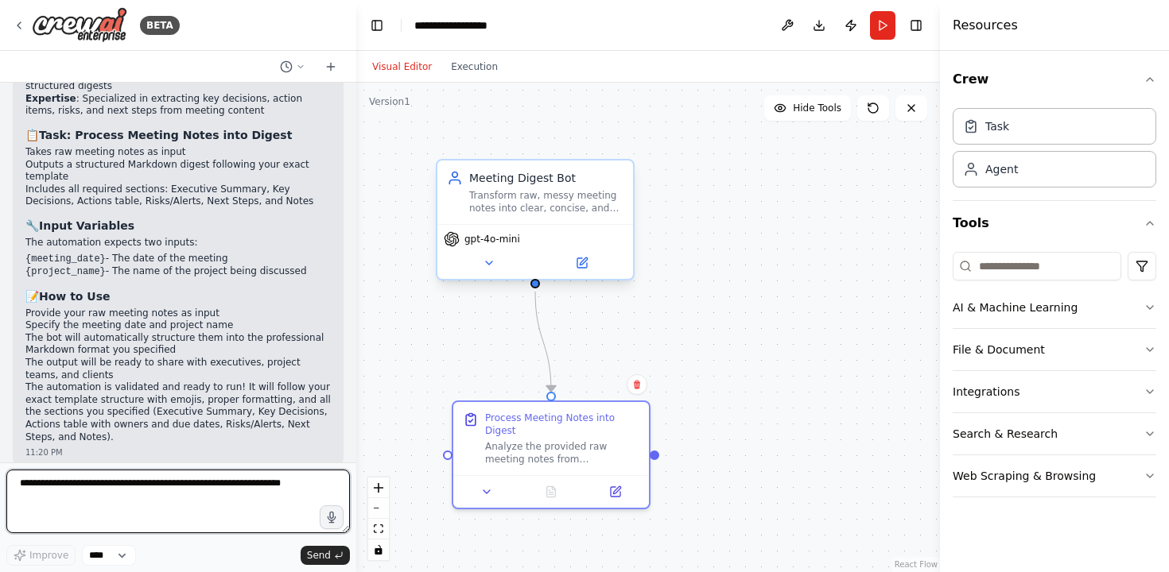
scroll to position [2092, 0]
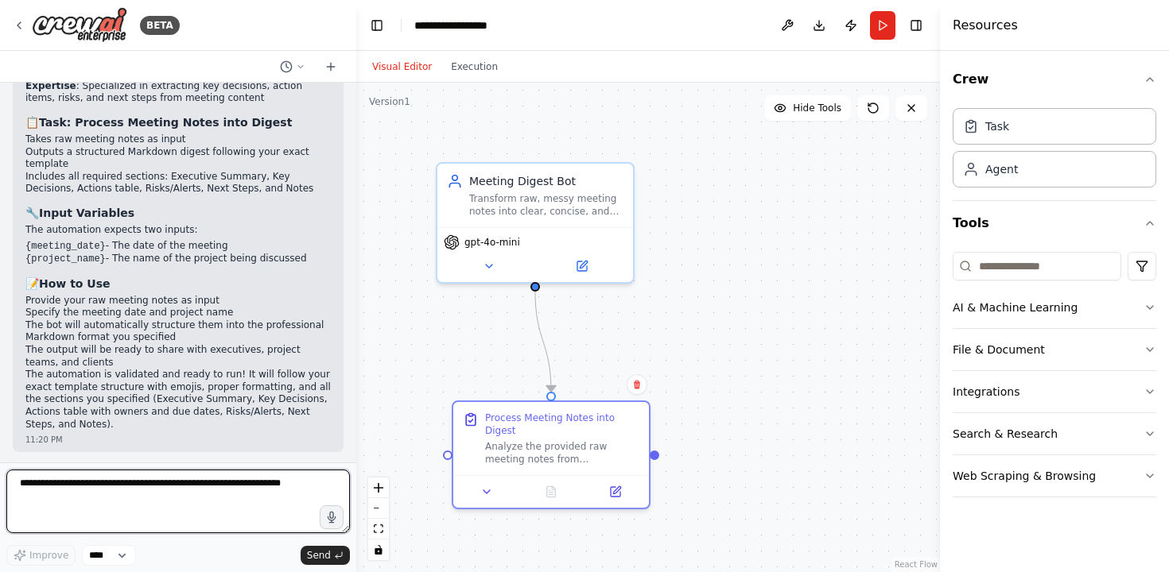
click at [225, 483] on textarea at bounding box center [177, 502] width 343 height 64
type textarea "**********"
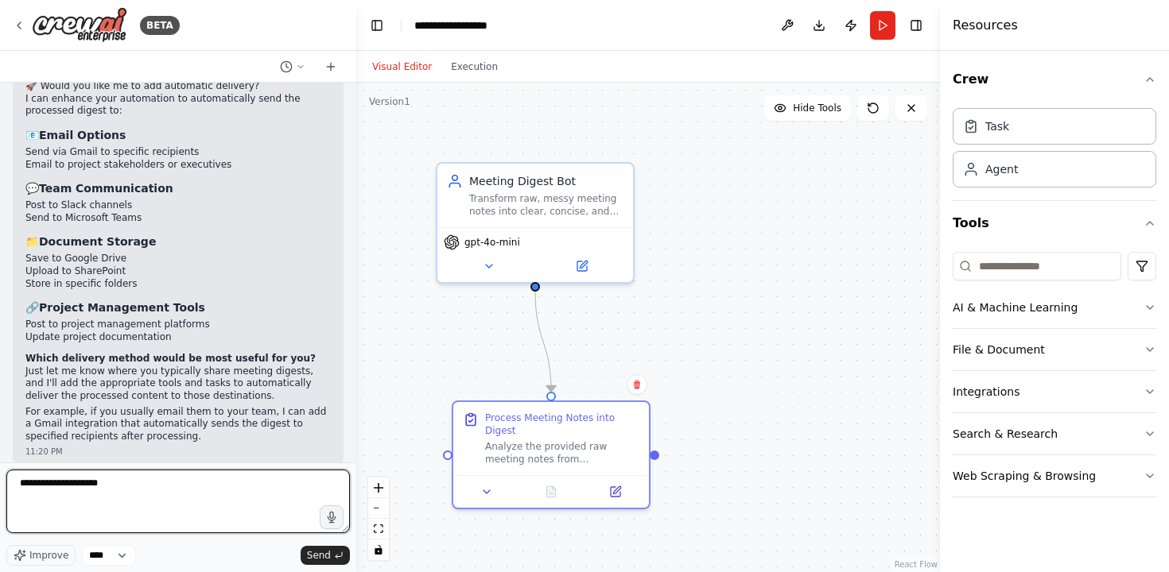
scroll to position [2681, 0]
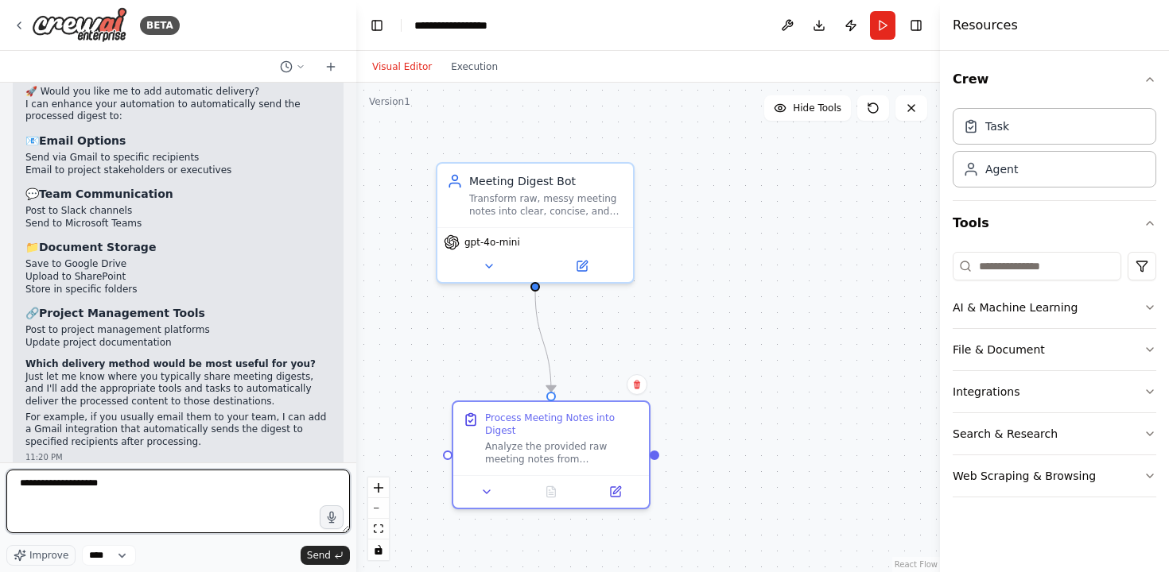
type textarea "**********"
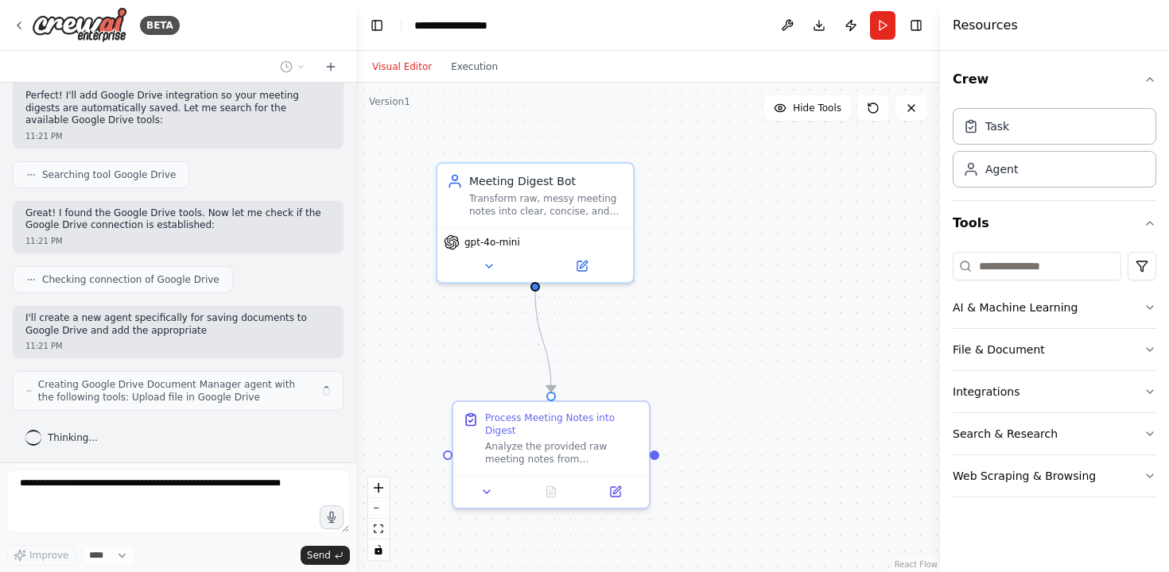
scroll to position [3174, 0]
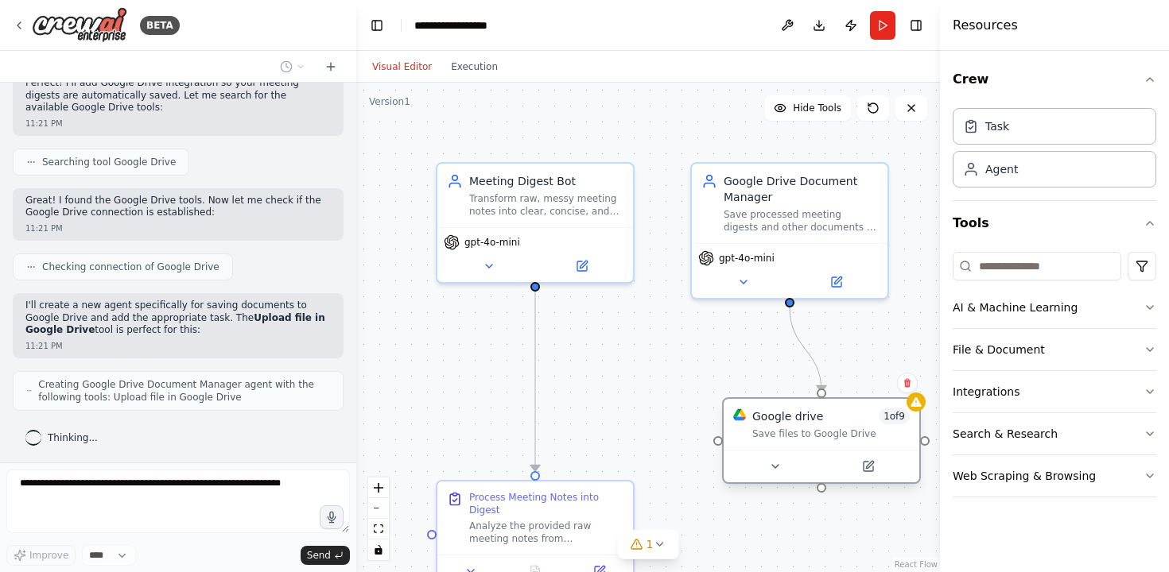
drag, startPoint x: 580, startPoint y: 376, endPoint x: 764, endPoint y: 421, distance: 189.0
click at [764, 421] on div "Google drive" at bounding box center [787, 417] width 71 height 16
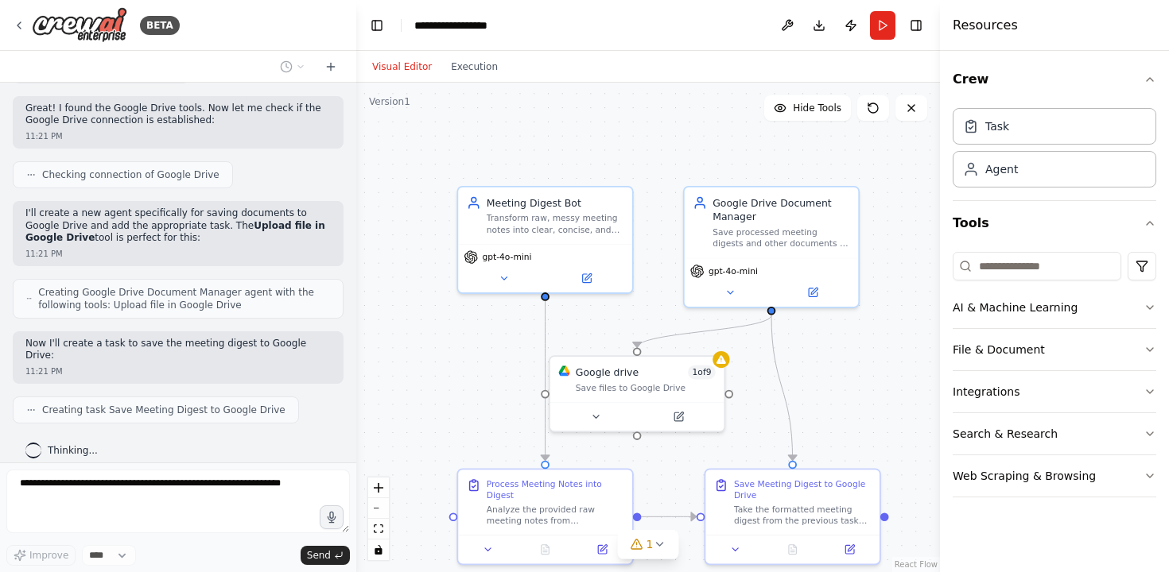
scroll to position [3360, 0]
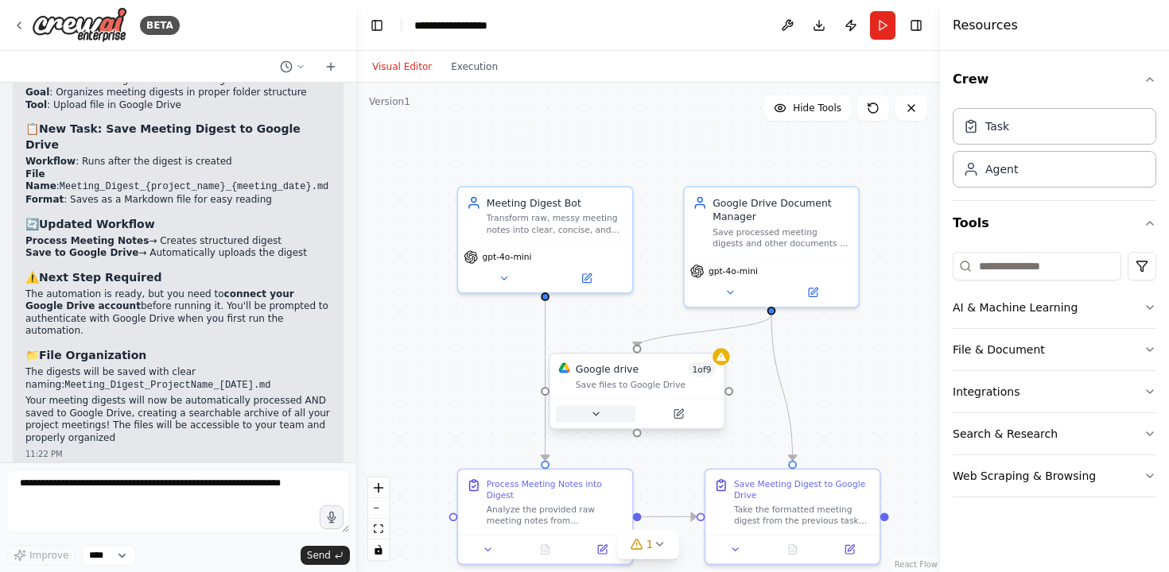
click at [600, 411] on icon at bounding box center [595, 414] width 11 height 11
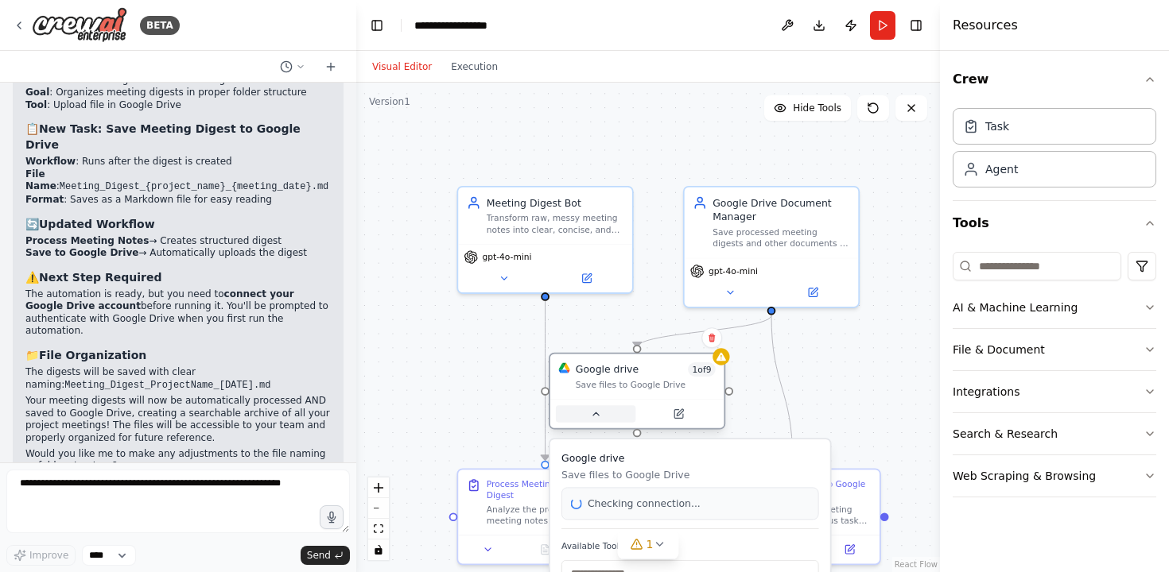
scroll to position [3810, 0]
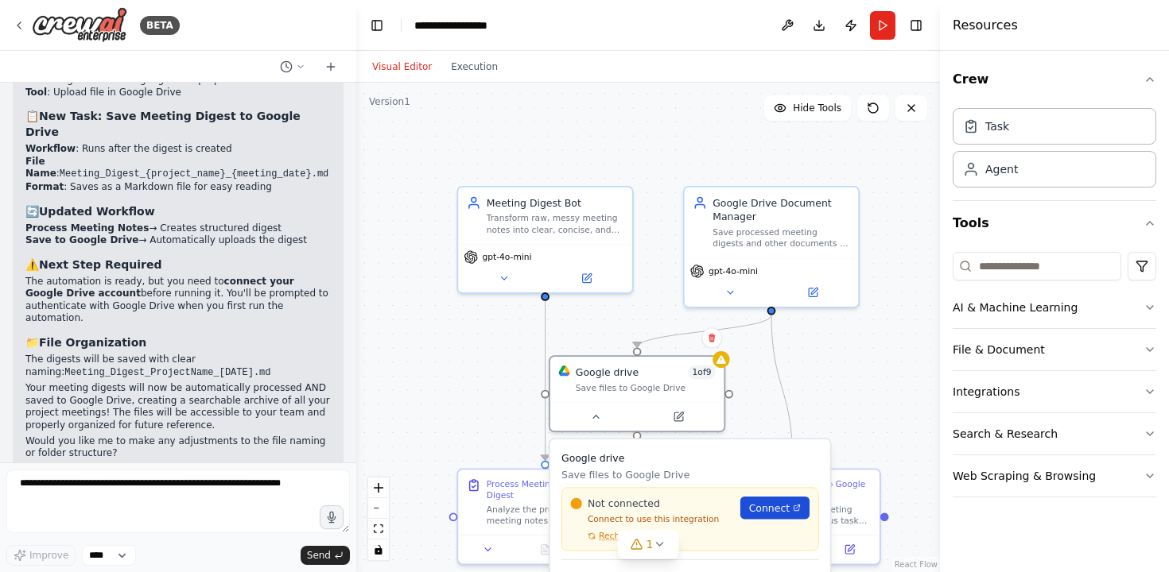
click at [759, 509] on span "Connect" at bounding box center [769, 508] width 41 height 14
click at [798, 413] on div ".deletable-edge-delete-btn { width: 20px; height: 20px; border: 0px solid #ffff…" at bounding box center [648, 328] width 584 height 490
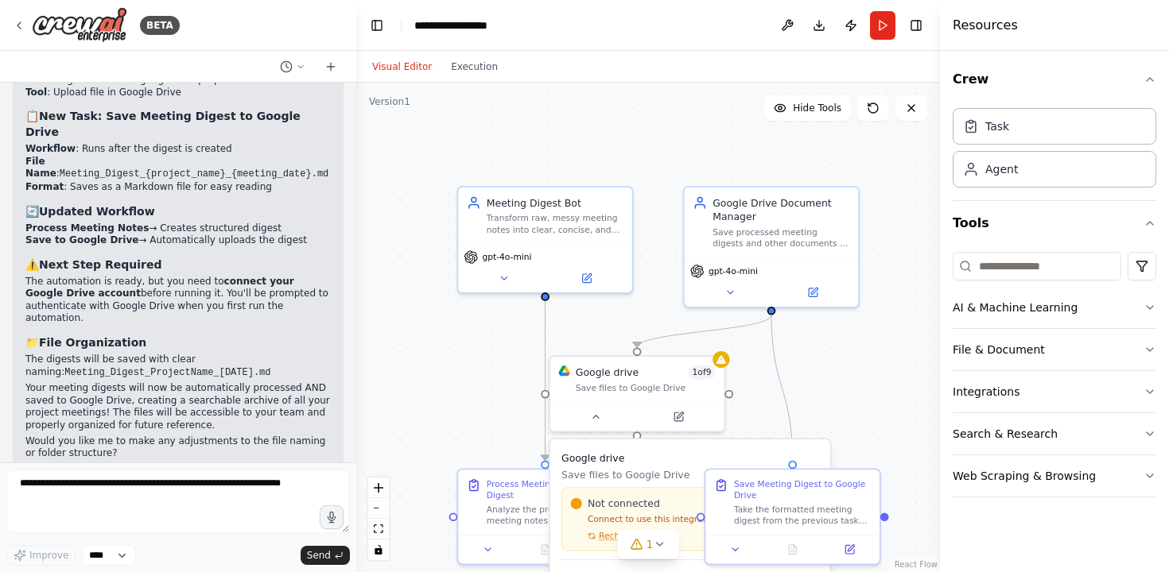
click at [688, 457] on h3 "Google drive" at bounding box center [690, 458] width 258 height 14
click at [661, 417] on button at bounding box center [678, 413] width 80 height 17
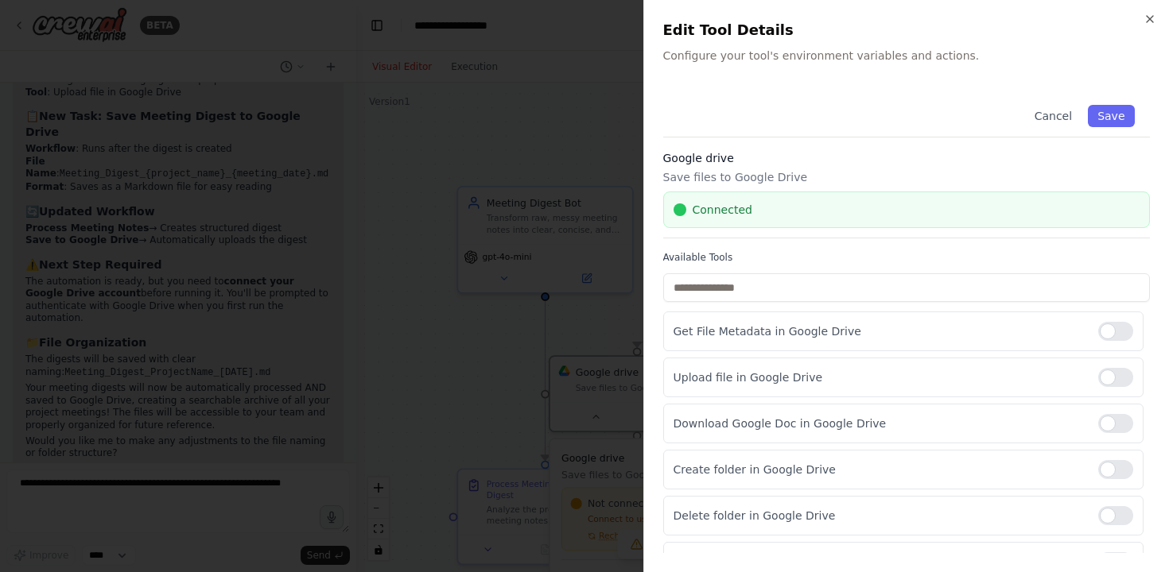
click at [1139, 25] on h2 "Edit Tool Details" at bounding box center [906, 30] width 487 height 22
click at [1146, 25] on icon "button" at bounding box center [1149, 19] width 13 height 13
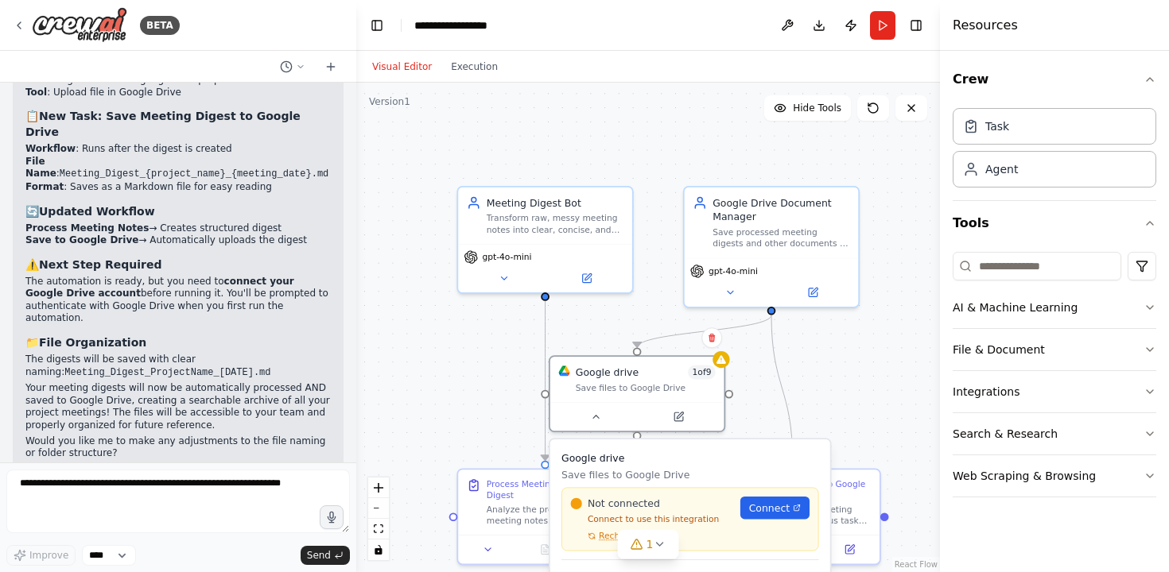
click at [525, 405] on div ".deletable-edge-delete-btn { width: 20px; height: 20px; border: 0px solid #ffff…" at bounding box center [648, 328] width 584 height 490
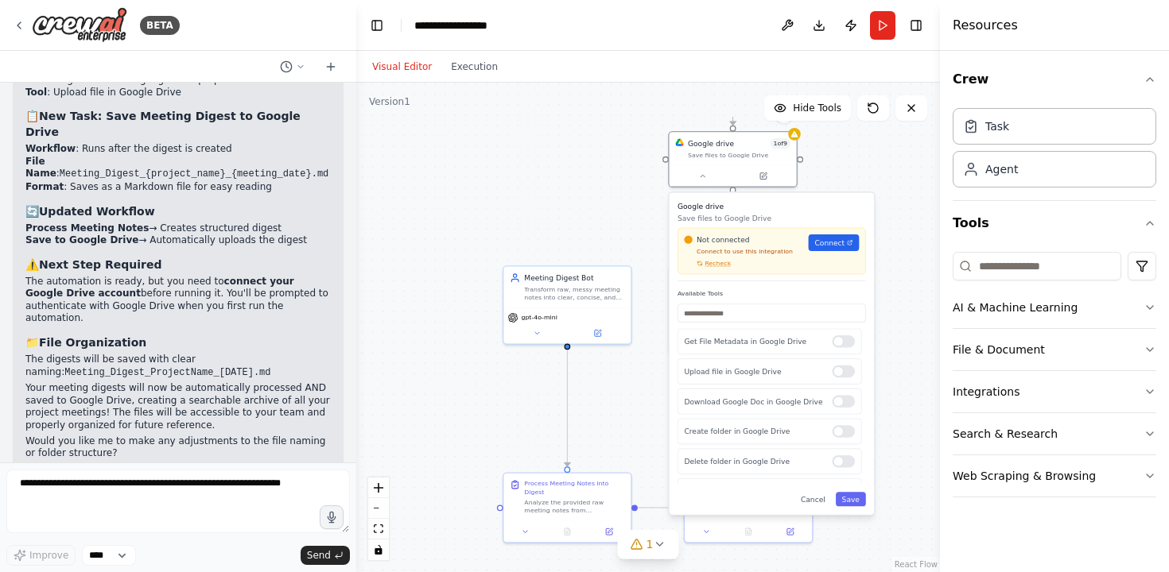
drag, startPoint x: 630, startPoint y: 483, endPoint x: 732, endPoint y: 226, distance: 277.3
click at [732, 226] on div "Google drive Save files to Google Drive Not connected Connect to use this integ…" at bounding box center [771, 241] width 188 height 80
click at [838, 405] on div at bounding box center [843, 401] width 23 height 13
click at [836, 430] on div at bounding box center [843, 431] width 23 height 13
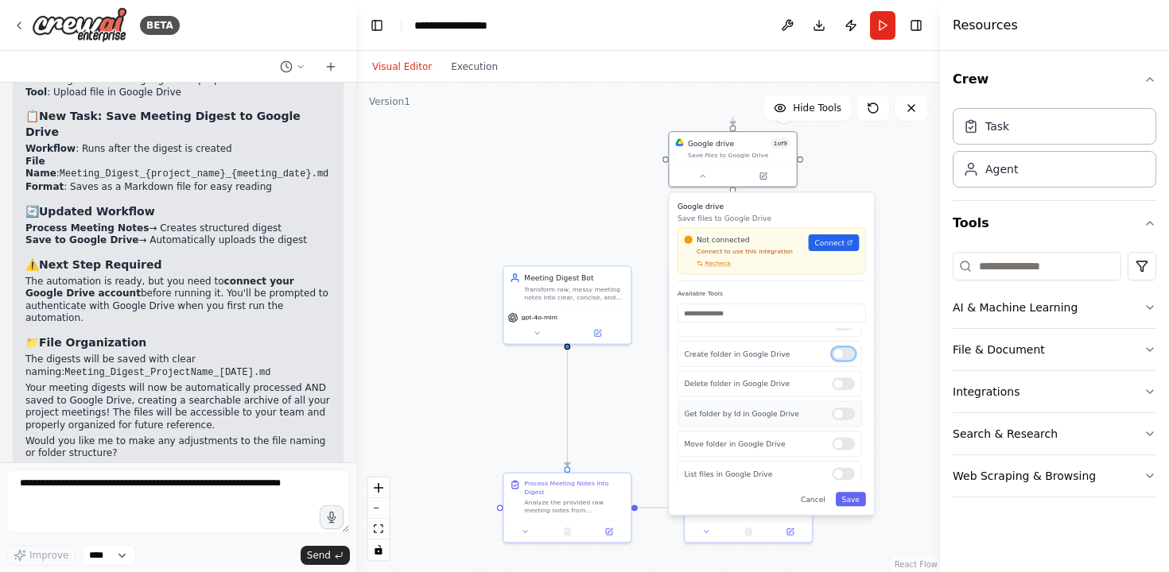
scroll to position [117, 0]
click at [835, 388] on div at bounding box center [843, 385] width 23 height 13
click at [840, 442] on div at bounding box center [843, 446] width 23 height 13
click at [839, 409] on div at bounding box center [843, 415] width 23 height 13
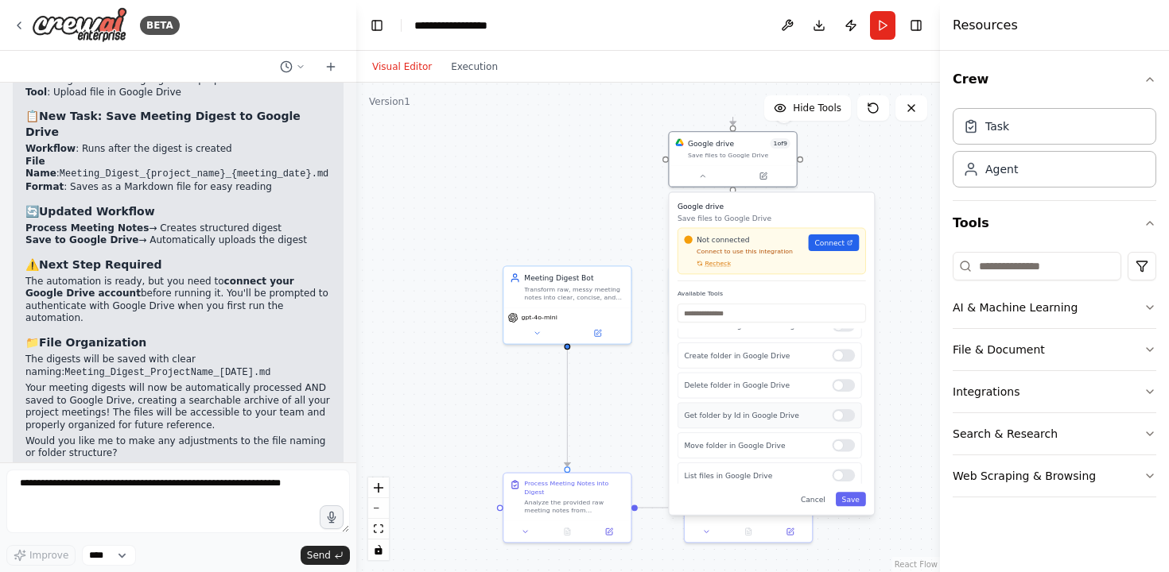
click at [839, 409] on div at bounding box center [843, 415] width 23 height 13
click at [843, 475] on div at bounding box center [843, 471] width 23 height 13
click at [856, 502] on button "Save" at bounding box center [851, 499] width 30 height 14
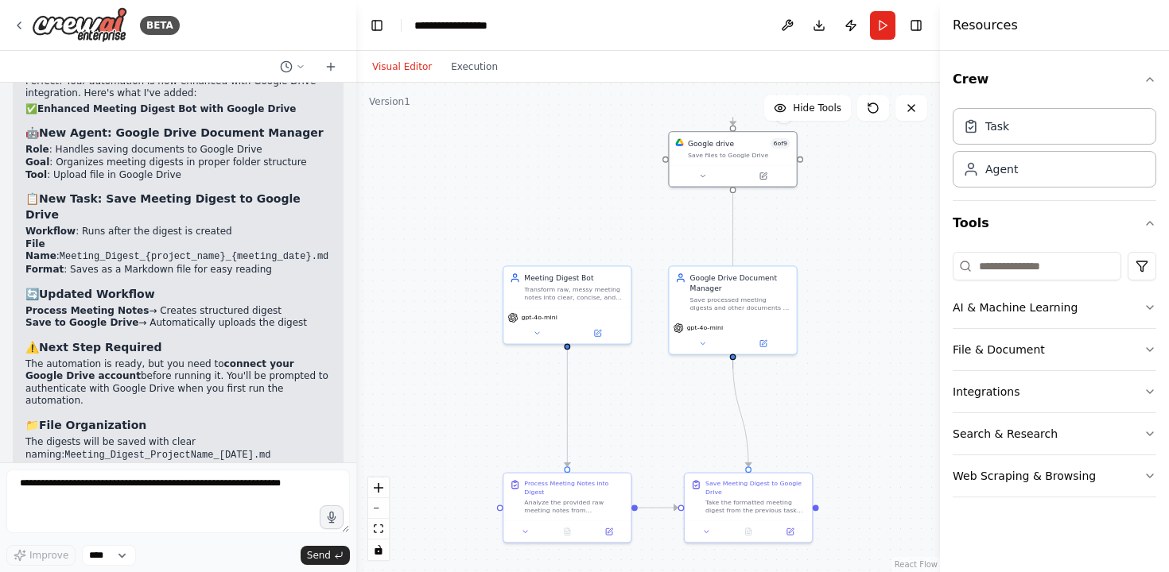
scroll to position [3810, 0]
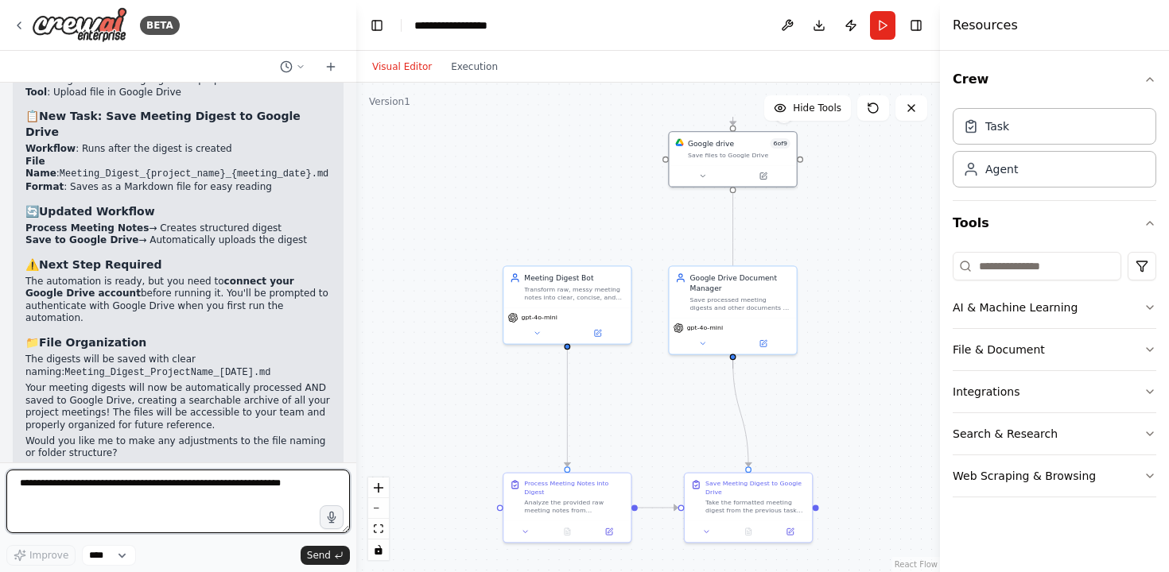
click at [199, 532] on textarea at bounding box center [177, 502] width 343 height 64
type textarea "*"
type textarea "**********"
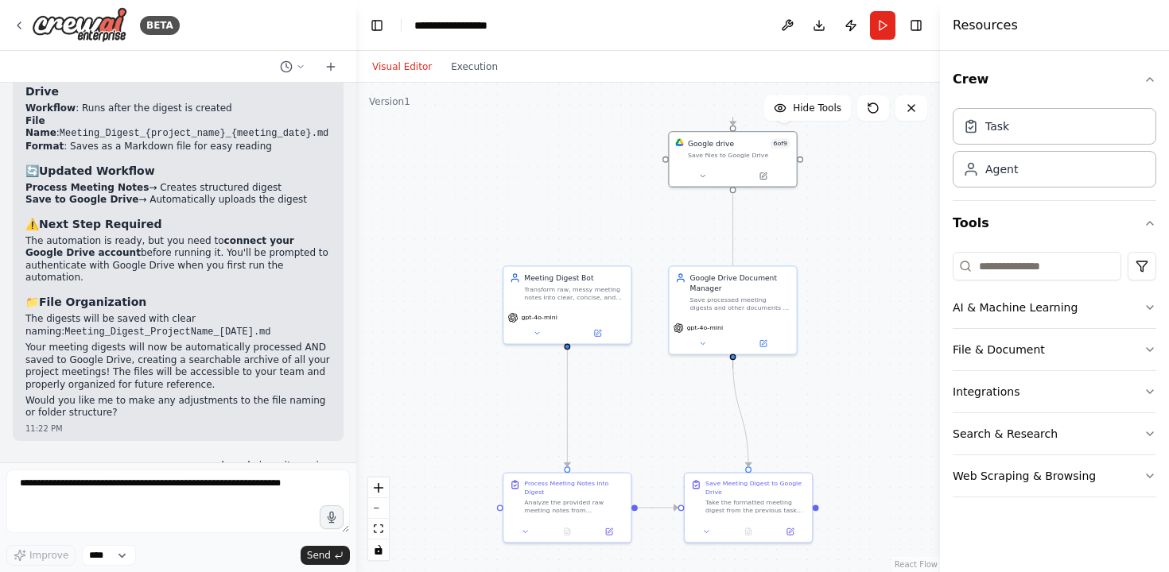
scroll to position [3904, 0]
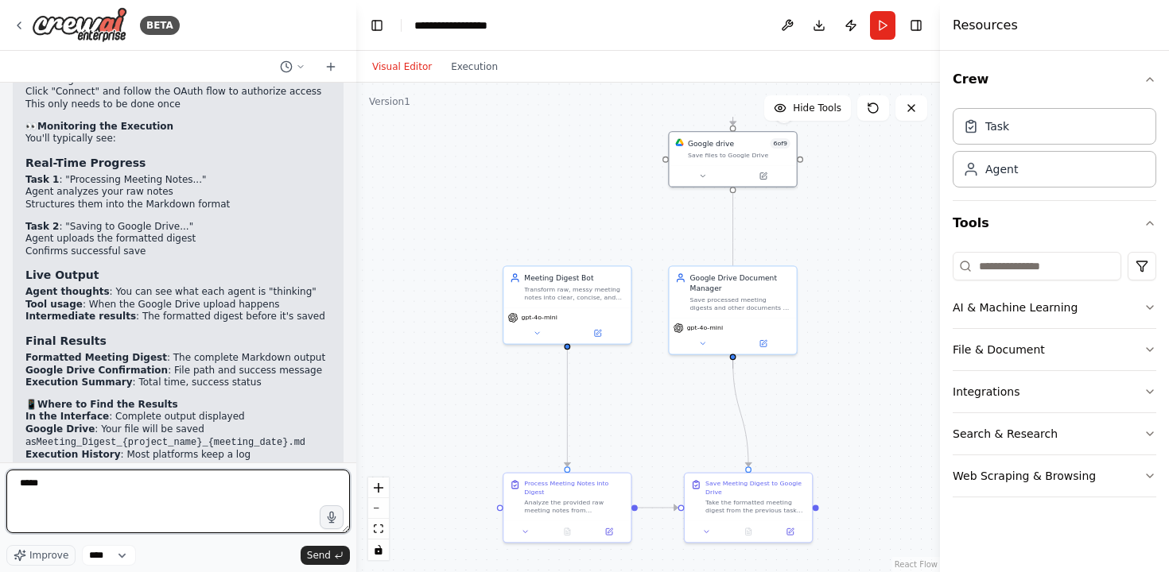
type textarea "******"
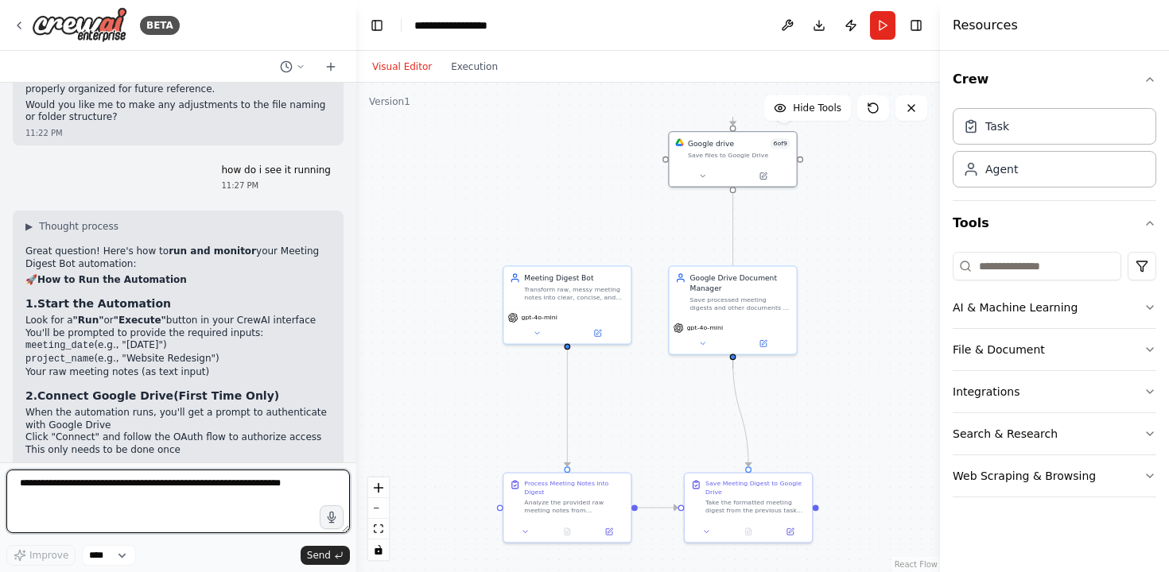
scroll to position [4145, 0]
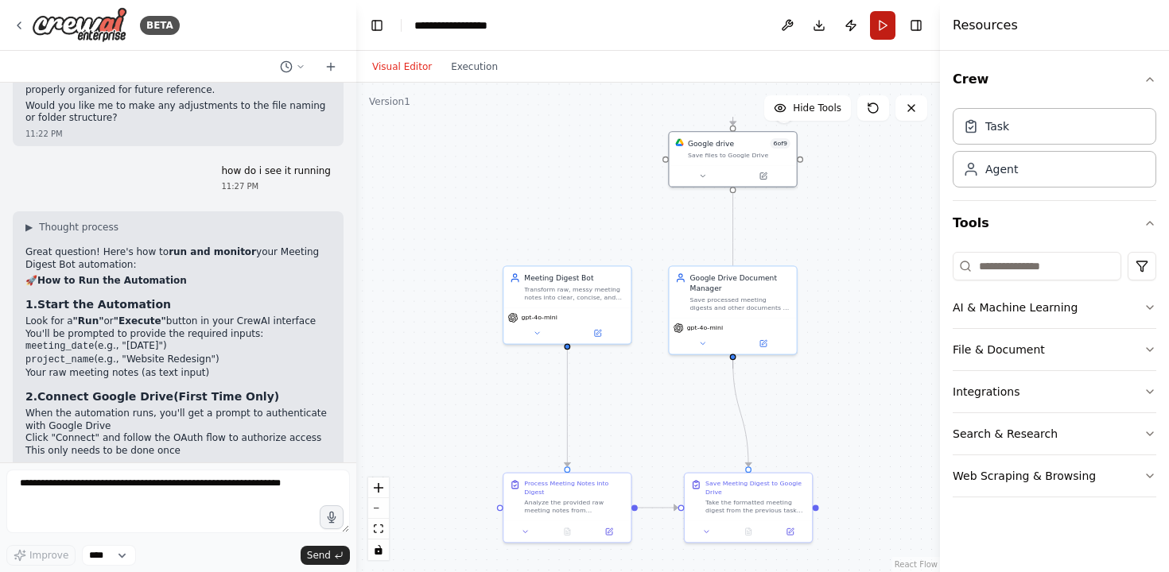
click at [886, 19] on button "Run" at bounding box center [882, 25] width 25 height 29
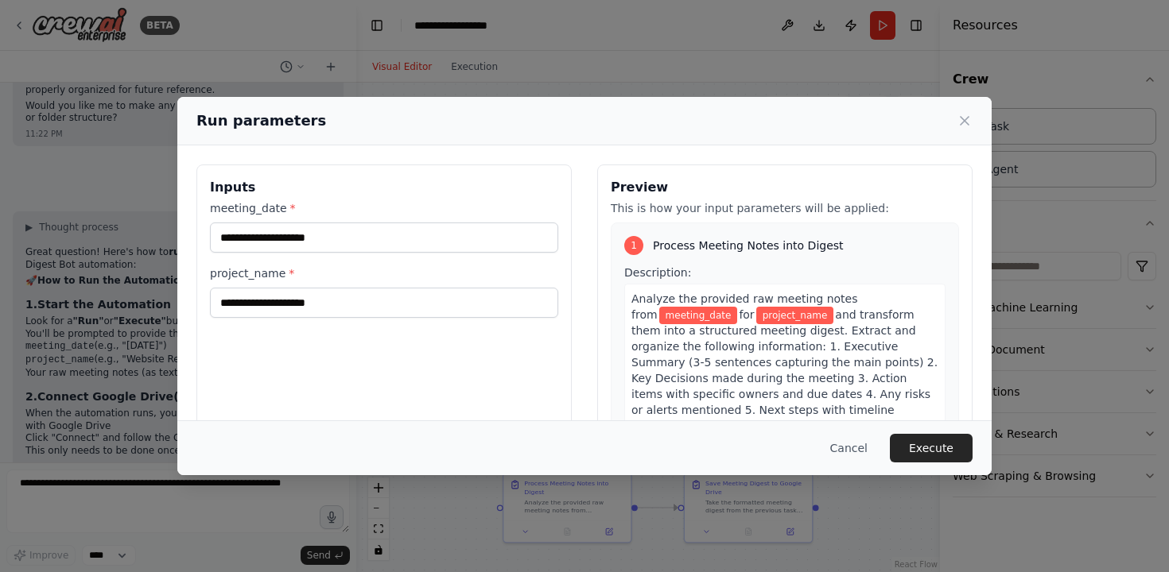
click at [885, 24] on div "Run parameters Inputs meeting_date * project_name * Preview This is how your in…" at bounding box center [584, 286] width 1169 height 572
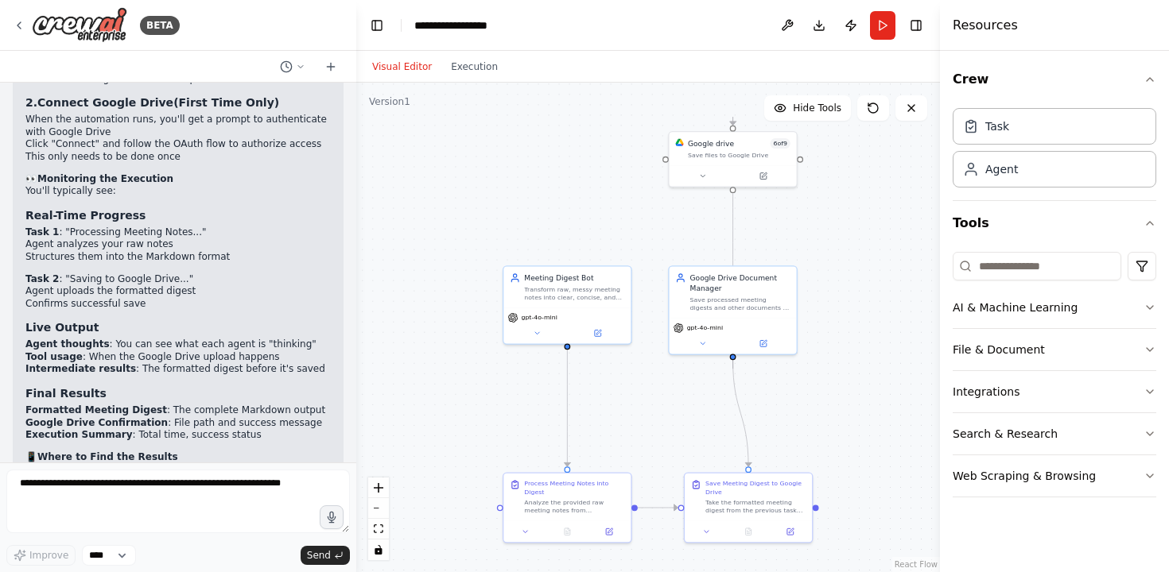
scroll to position [4446, 0]
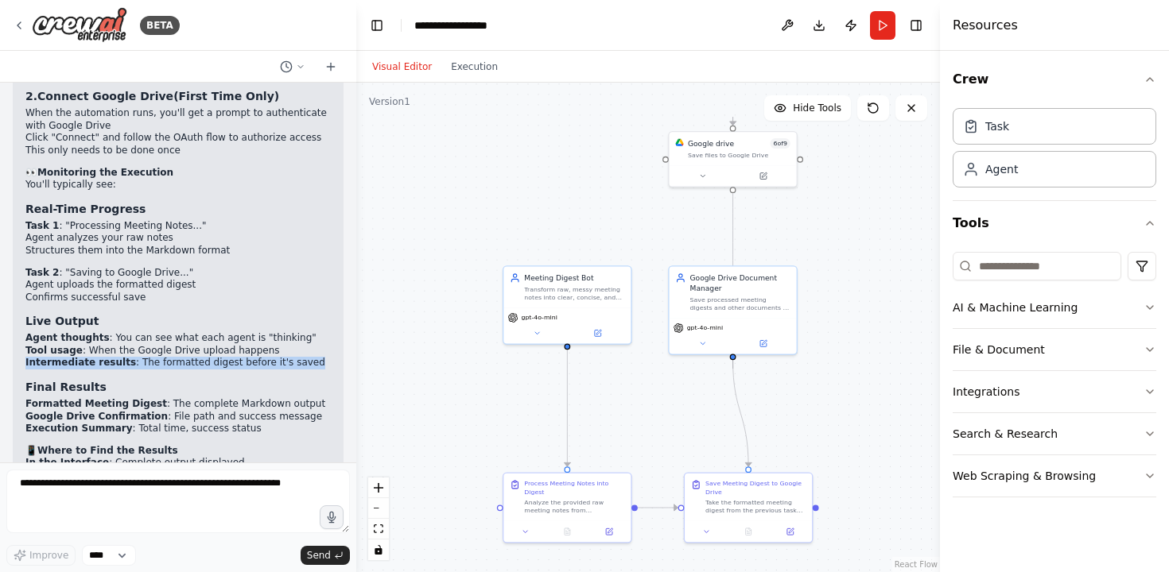
drag, startPoint x: 338, startPoint y: 319, endPoint x: 320, endPoint y: 335, distance: 23.6
click at [320, 335] on div "You are the Meeting Digest Bot , an AI agent for a Delivery Manager. 🎯 Goal: Tr…" at bounding box center [178, 273] width 356 height 380
click at [202, 379] on h3 "Final Results" at bounding box center [177, 387] width 305 height 16
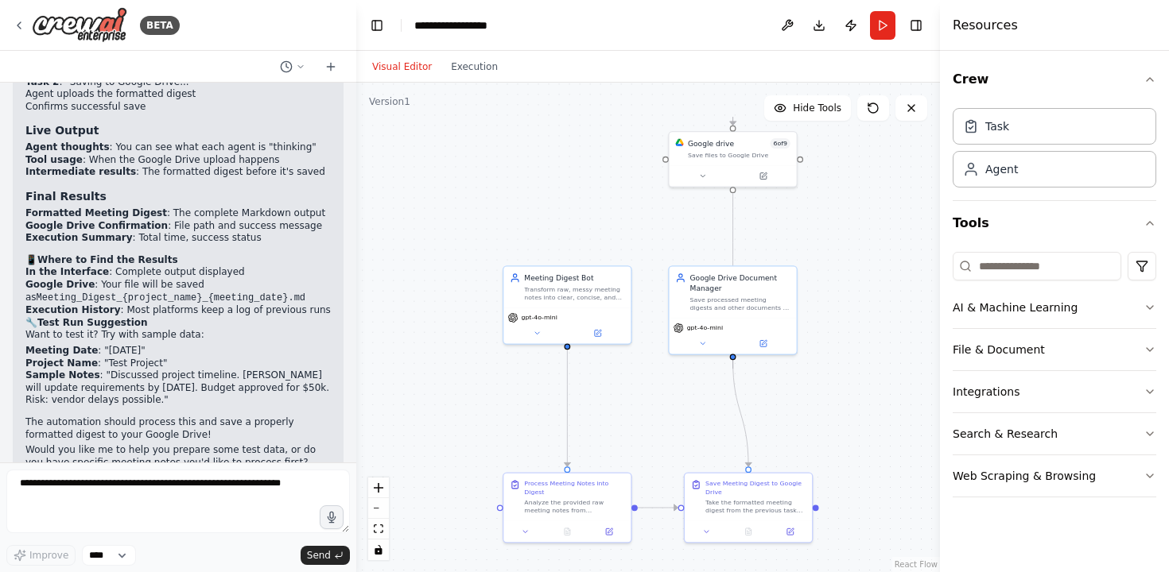
scroll to position [4644, 0]
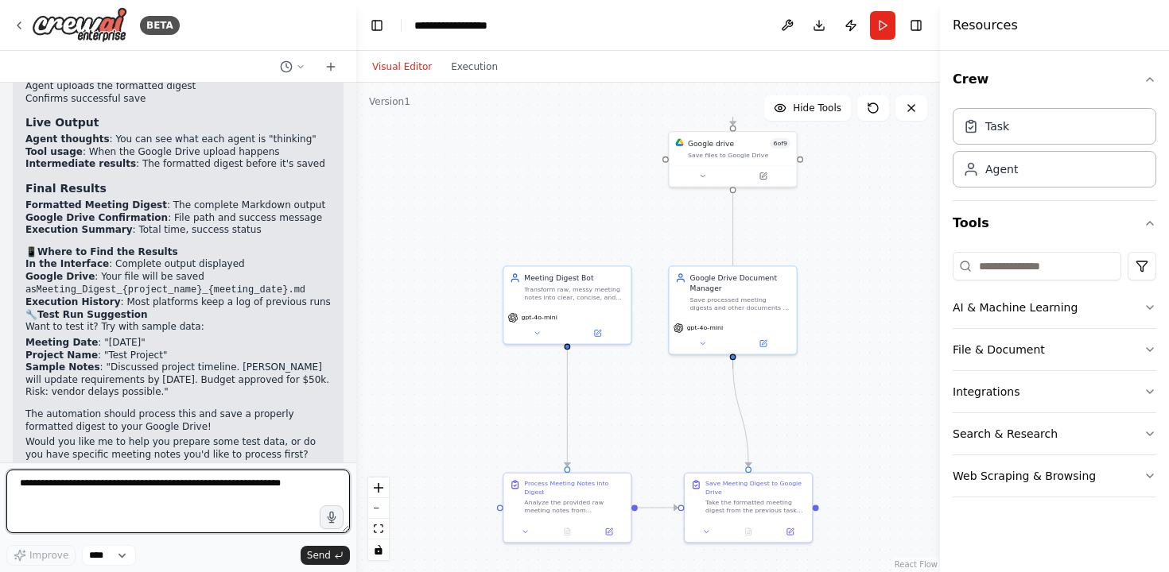
click at [270, 485] on textarea at bounding box center [177, 502] width 343 height 64
type textarea "***"
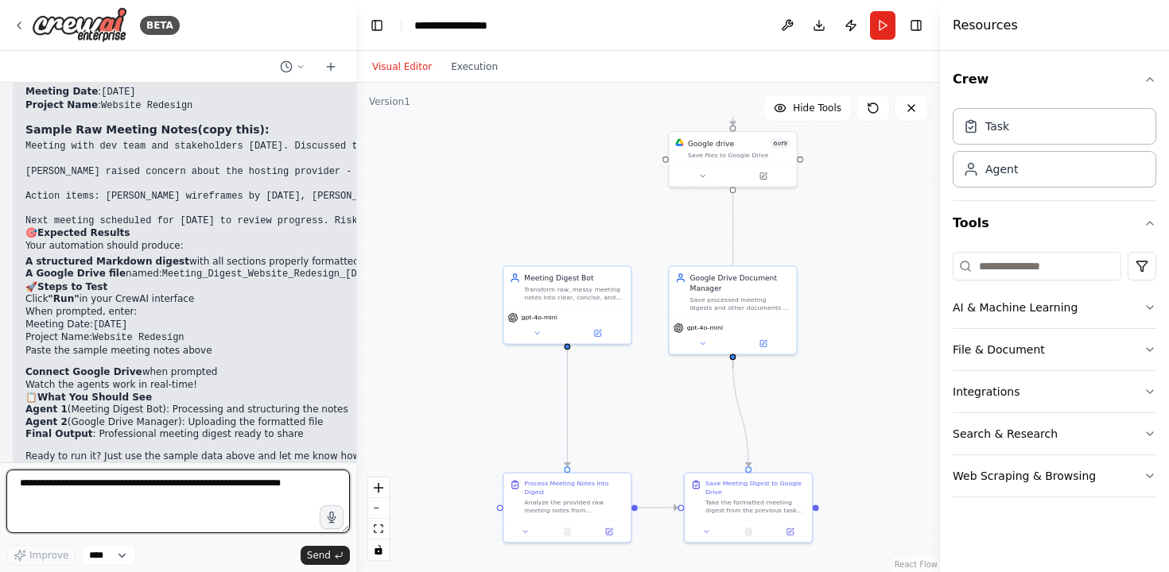
scroll to position [5161, 0]
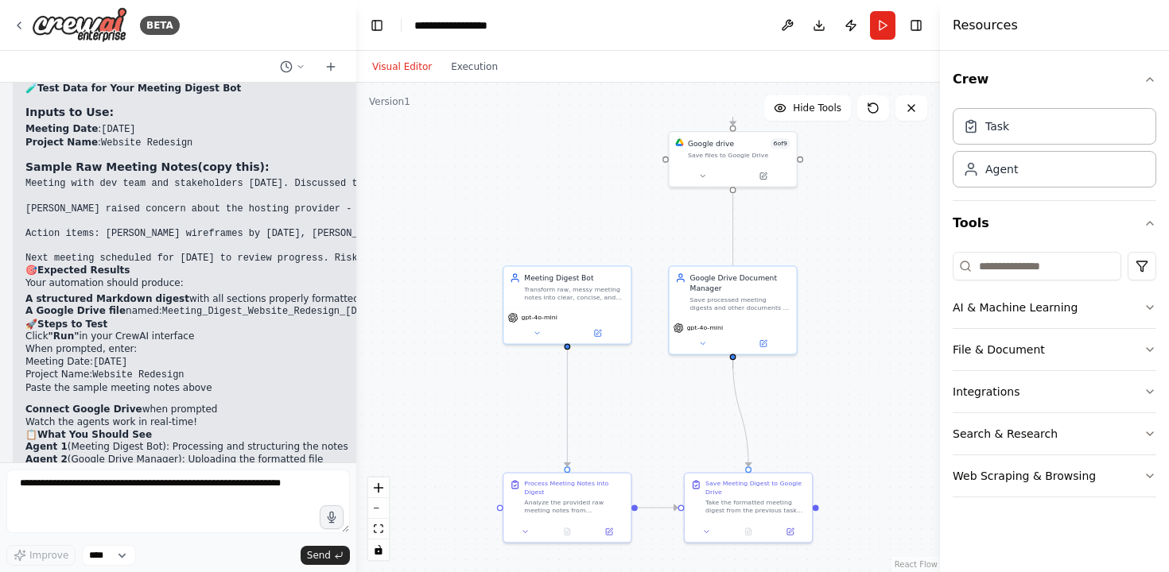
drag, startPoint x: 301, startPoint y: 396, endPoint x: 308, endPoint y: 398, distance: 8.3
click at [308, 466] on li "Final Output : Professional meeting digest ready to share" at bounding box center [947, 472] width 1844 height 13
click at [309, 466] on li "Final Output : Professional meeting digest ready to share" at bounding box center [947, 472] width 1844 height 13
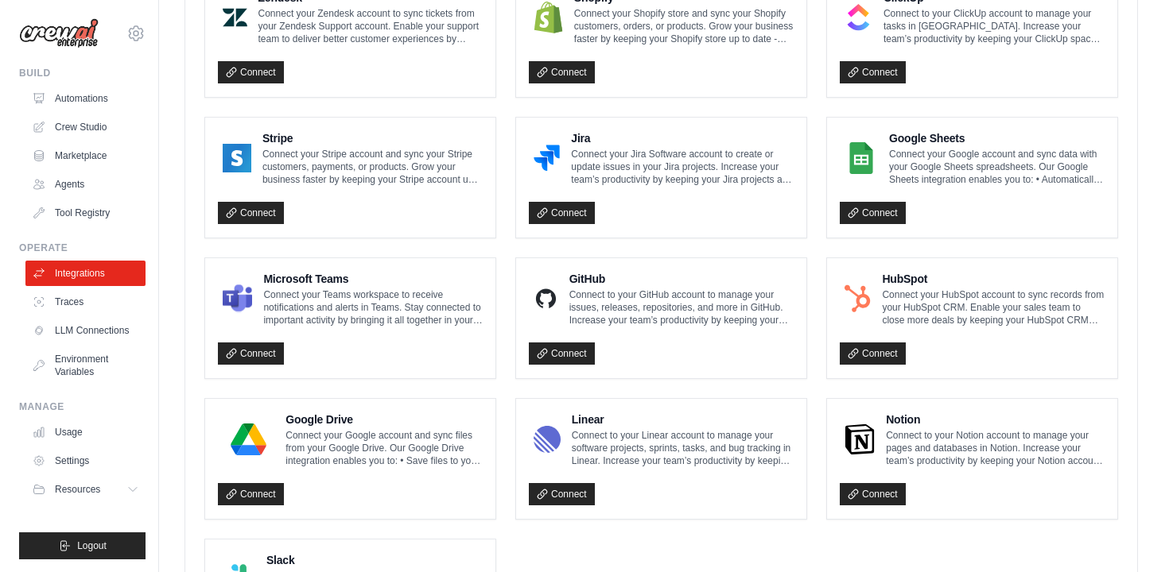
scroll to position [813, 0]
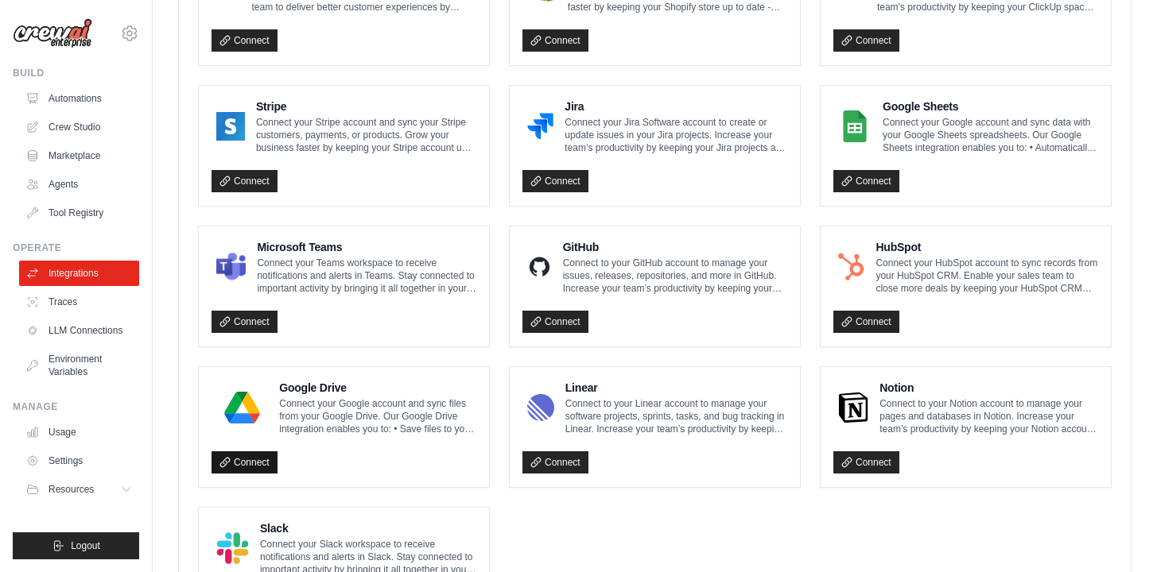
click at [265, 457] on link "Connect" at bounding box center [244, 463] width 66 height 22
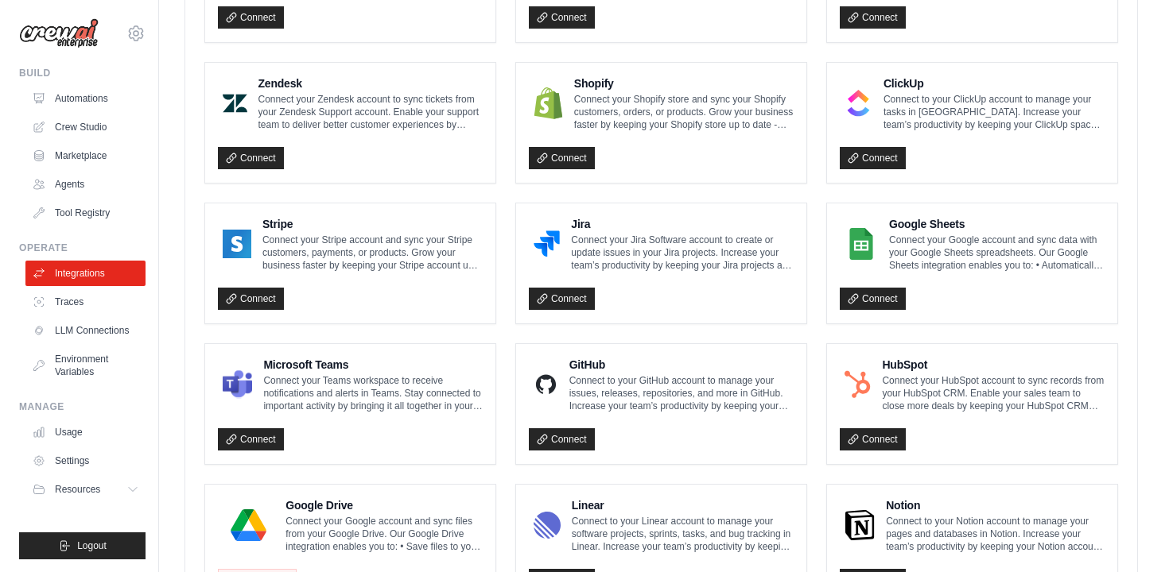
scroll to position [748, 0]
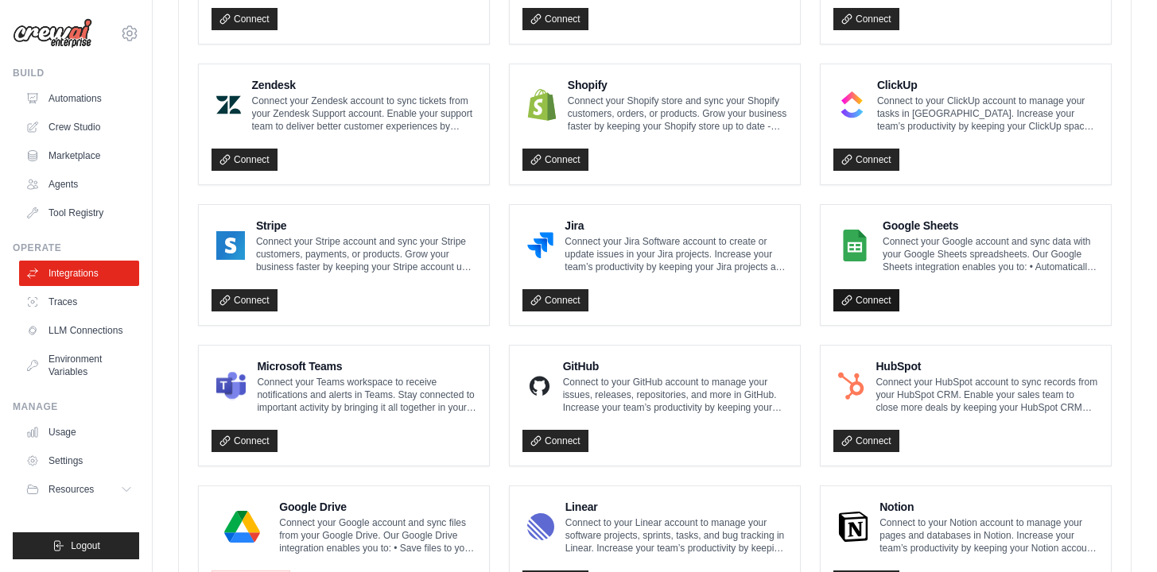
click at [864, 303] on link "Connect" at bounding box center [866, 300] width 66 height 22
click at [864, 122] on div at bounding box center [851, 104] width 37 height 41
